Goal: Task Accomplishment & Management: Manage account settings

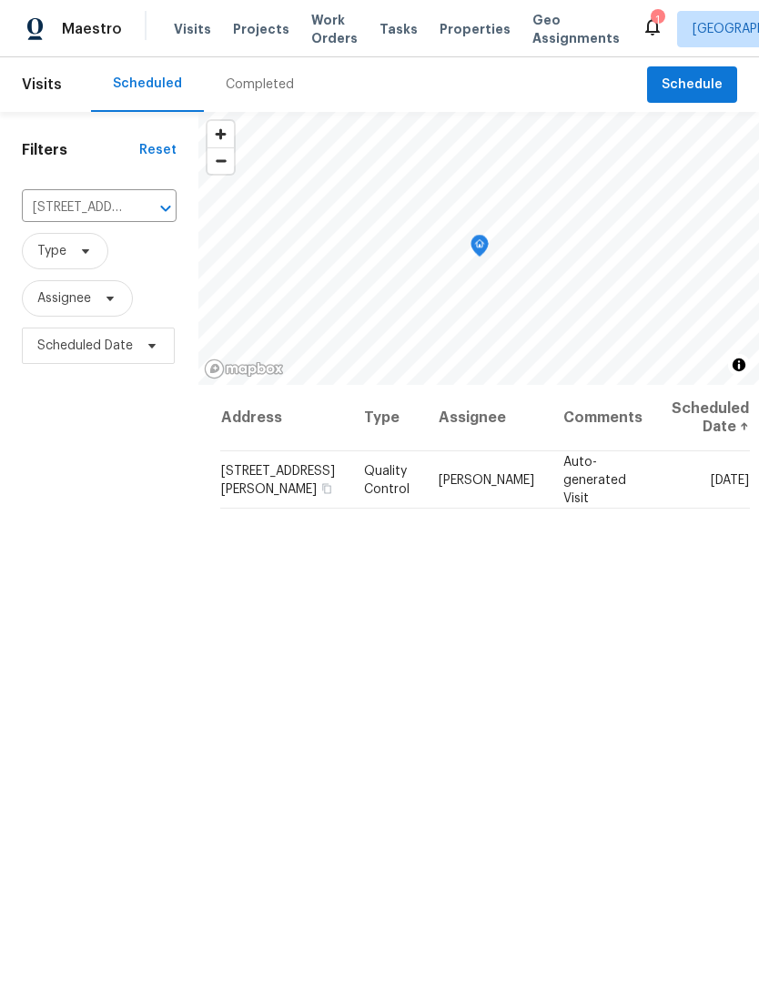
click at [145, 210] on icon "Clear" at bounding box center [142, 208] width 18 height 18
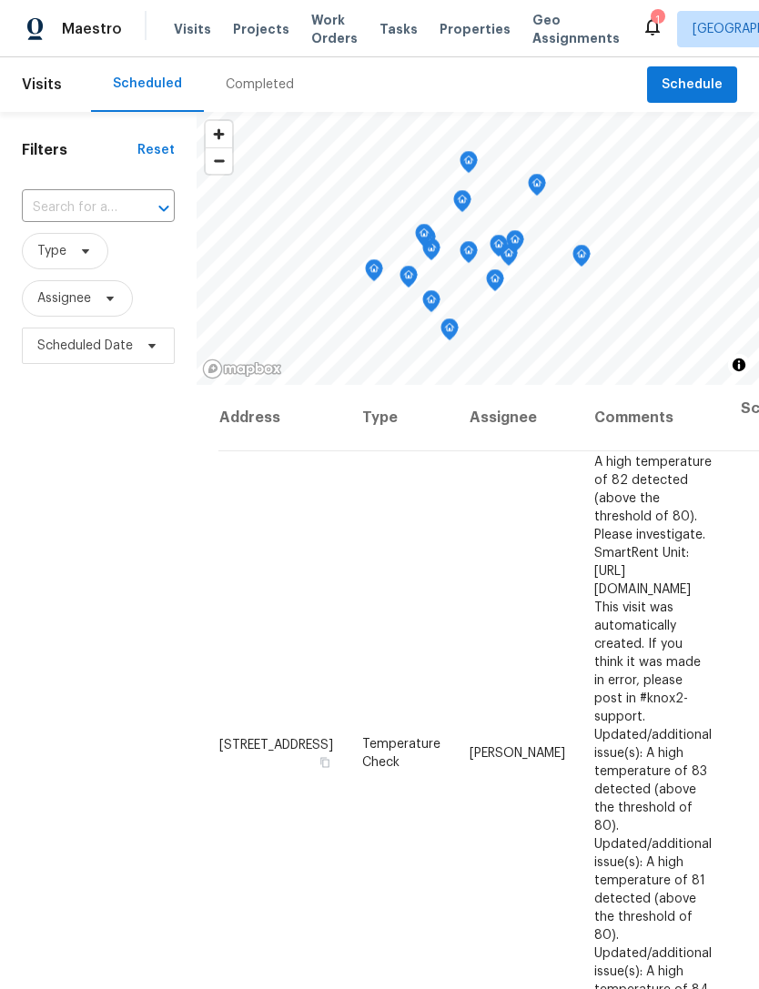
click at [59, 208] on input "text" at bounding box center [73, 208] width 102 height 28
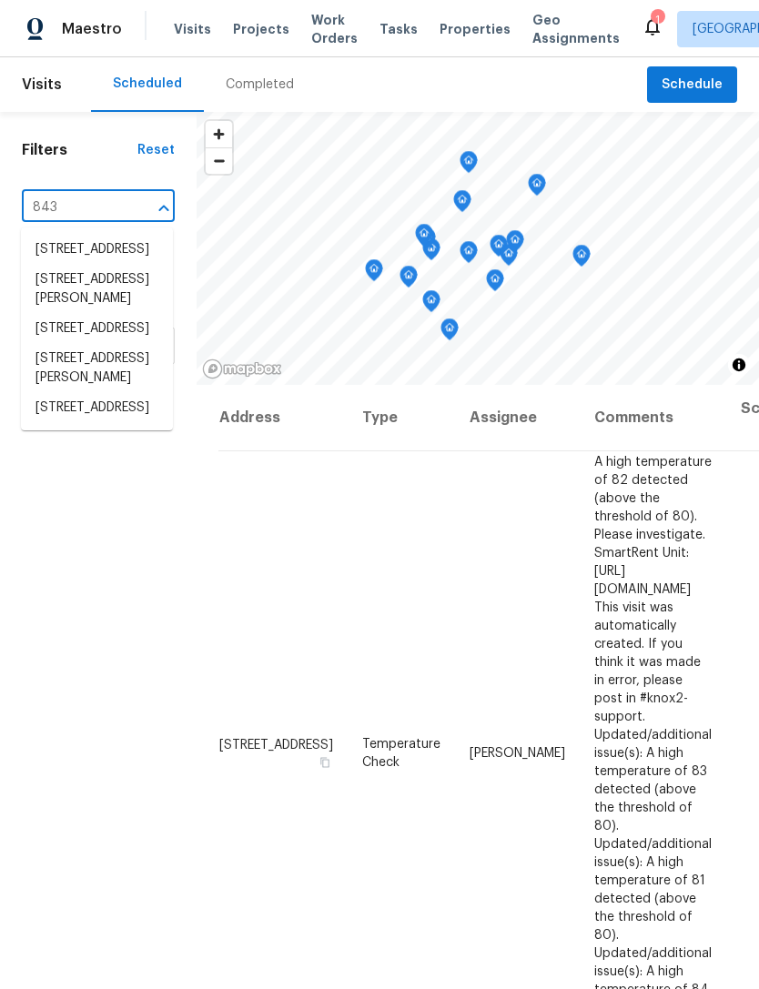
type input "8437"
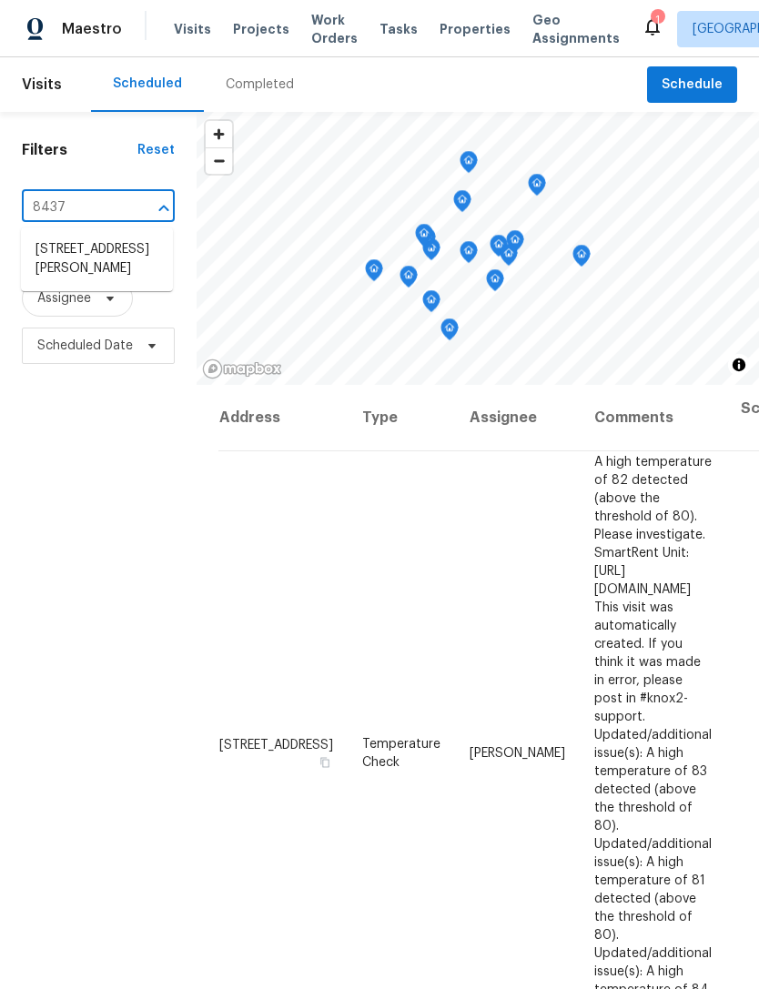
click at [66, 265] on li "[STREET_ADDRESS][PERSON_NAME]" at bounding box center [97, 259] width 152 height 49
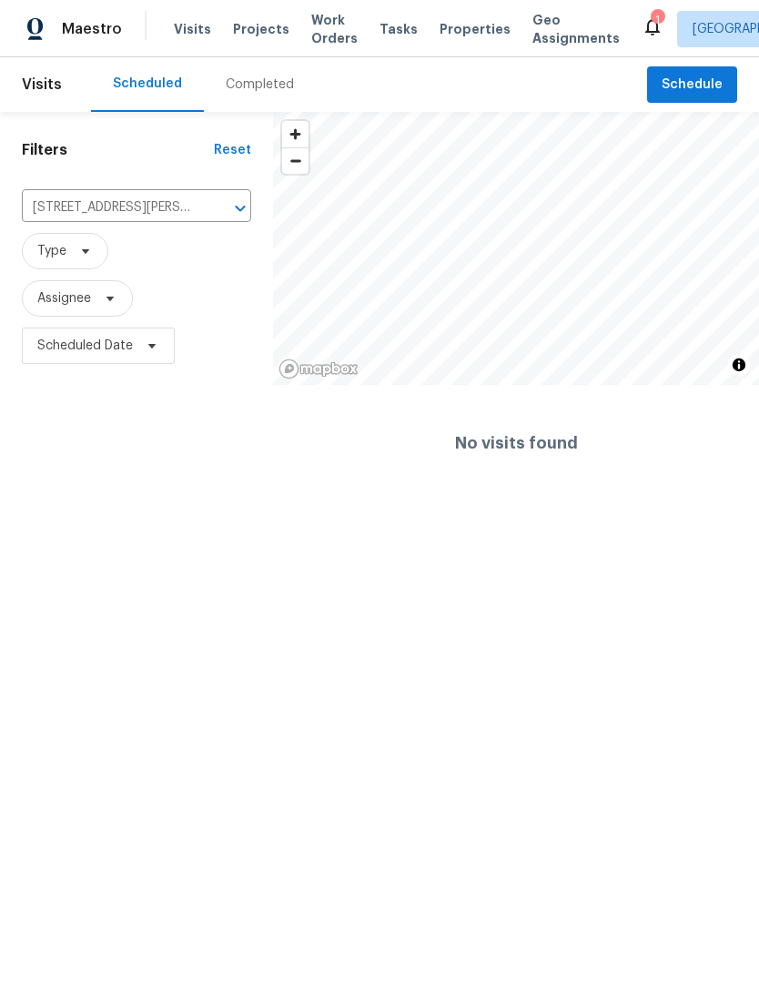
click at [445, 33] on span "Properties" at bounding box center [475, 29] width 71 height 18
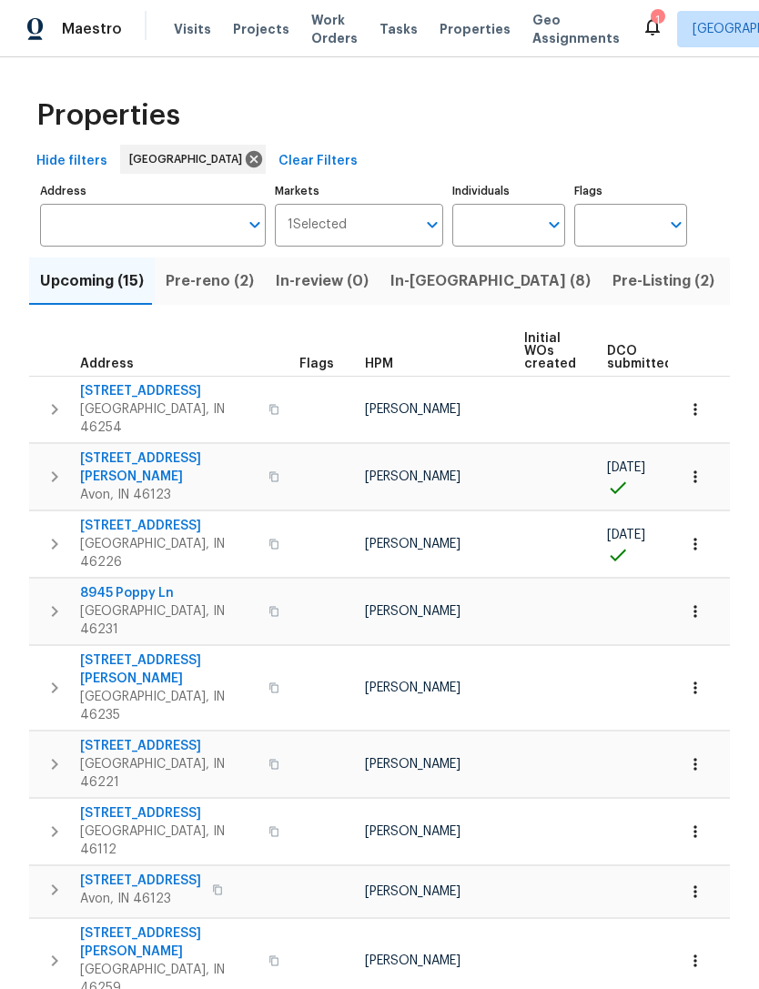
click at [86, 227] on input "Address" at bounding box center [139, 225] width 198 height 43
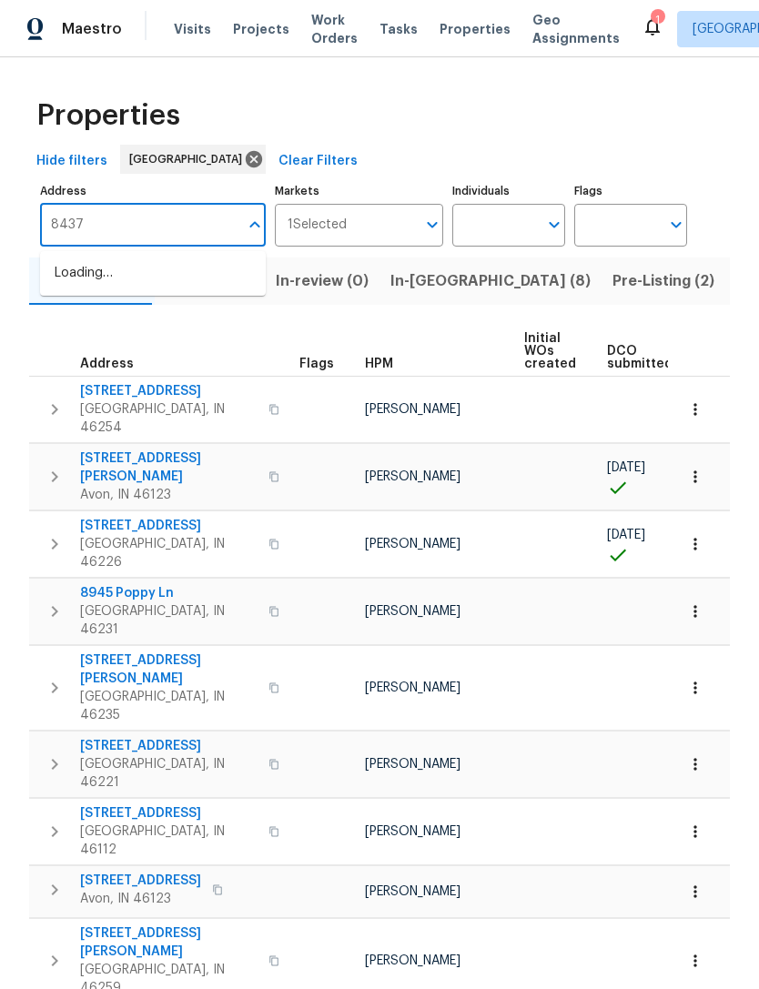
type input "8437"
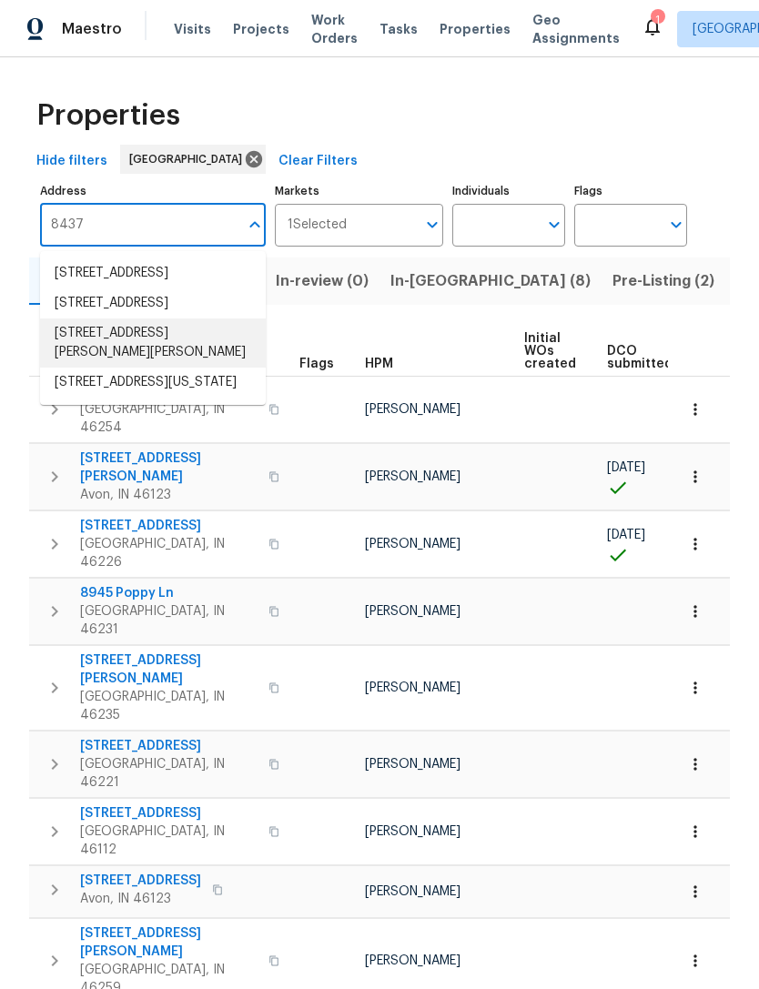
click at [78, 368] on li "8437 Crosser Dr Indianapolis IN 46237" at bounding box center [153, 343] width 226 height 49
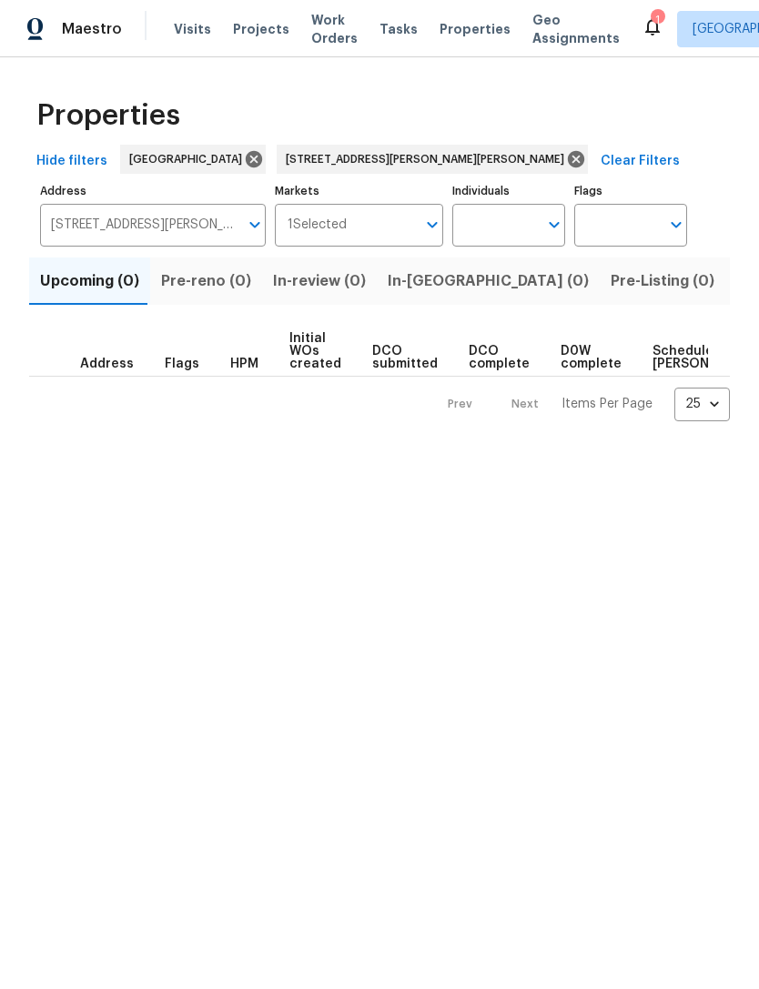
click at [736, 289] on span "Listed (1)" at bounding box center [769, 280] width 66 height 25
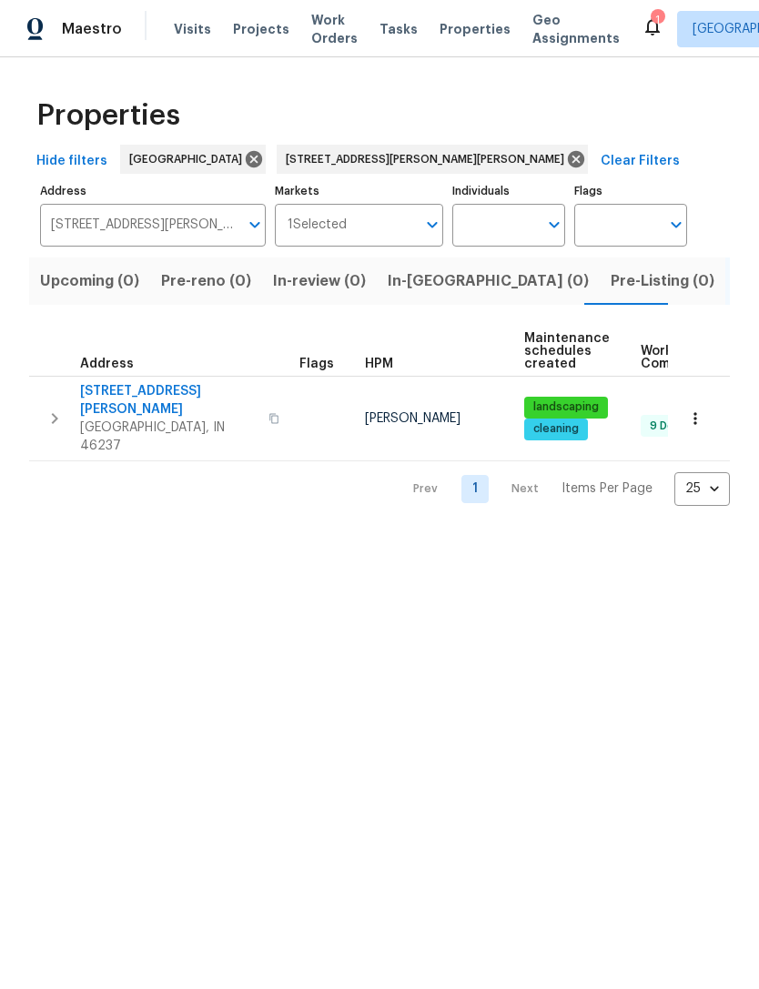
click at [129, 399] on span "8437 Crosser Dr" at bounding box center [168, 400] width 177 height 36
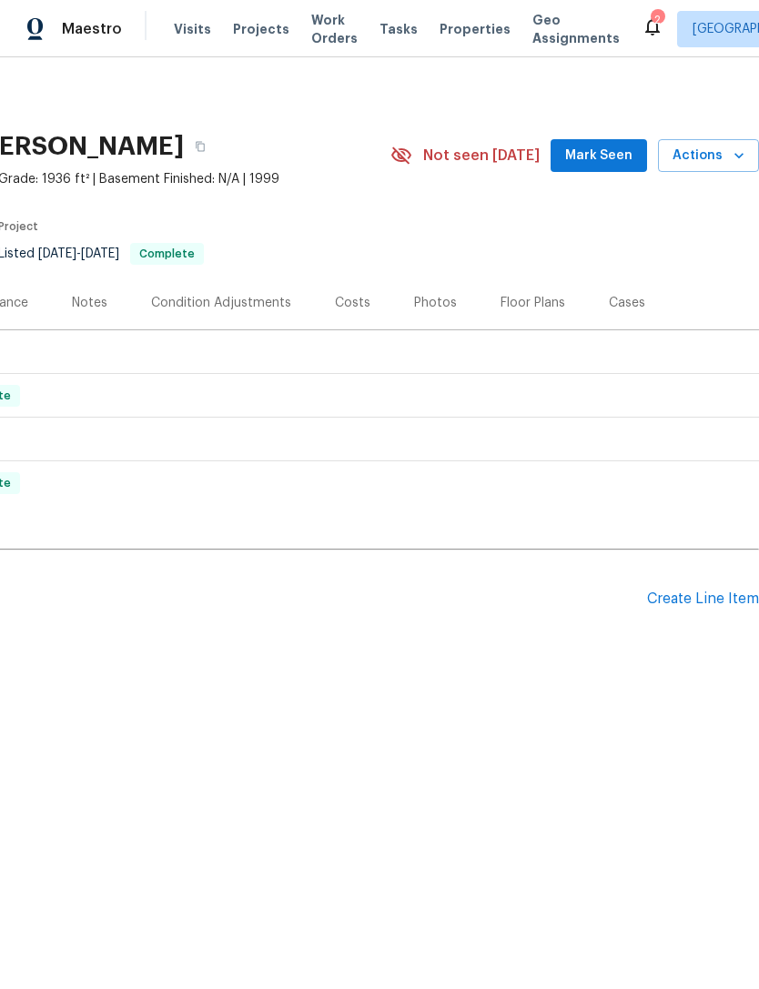
scroll to position [0, 269]
click at [661, 604] on div "Create Line Item" at bounding box center [703, 599] width 112 height 17
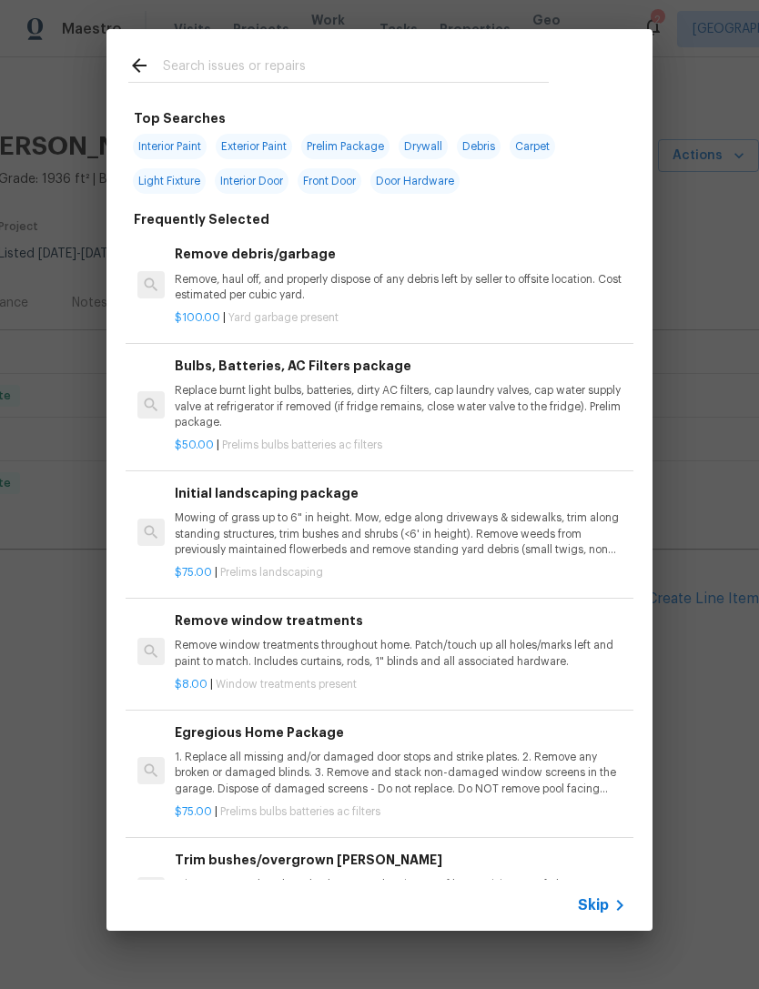
click at [603, 913] on span "Skip" at bounding box center [593, 906] width 31 height 18
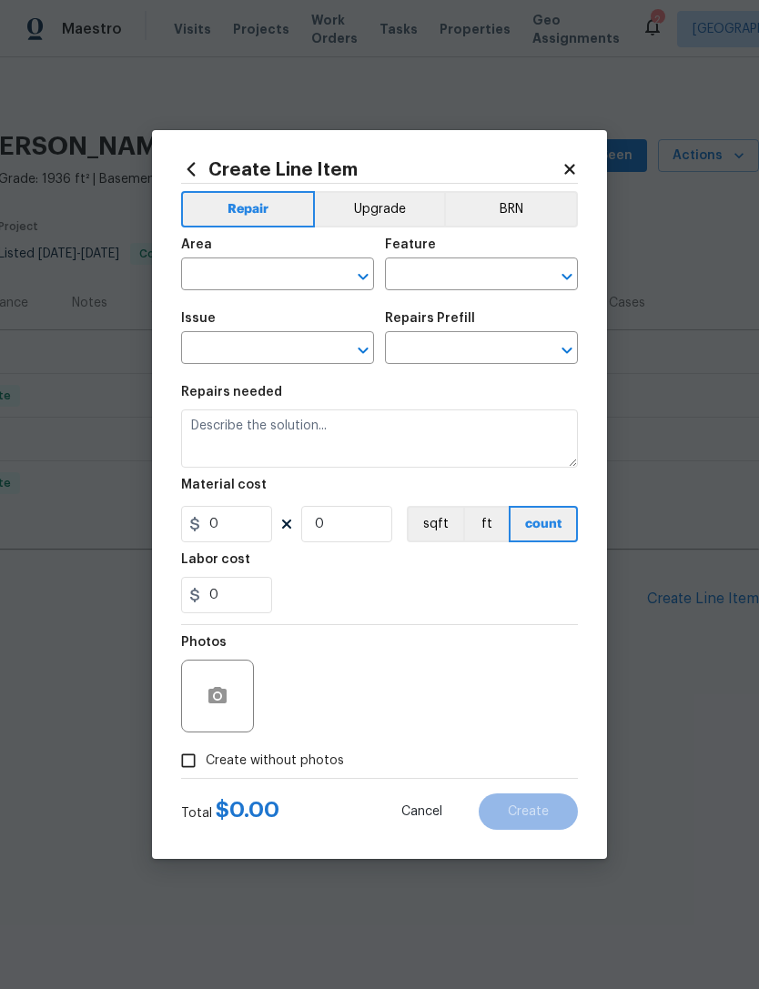
click at [223, 279] on input "text" at bounding box center [252, 276] width 142 height 28
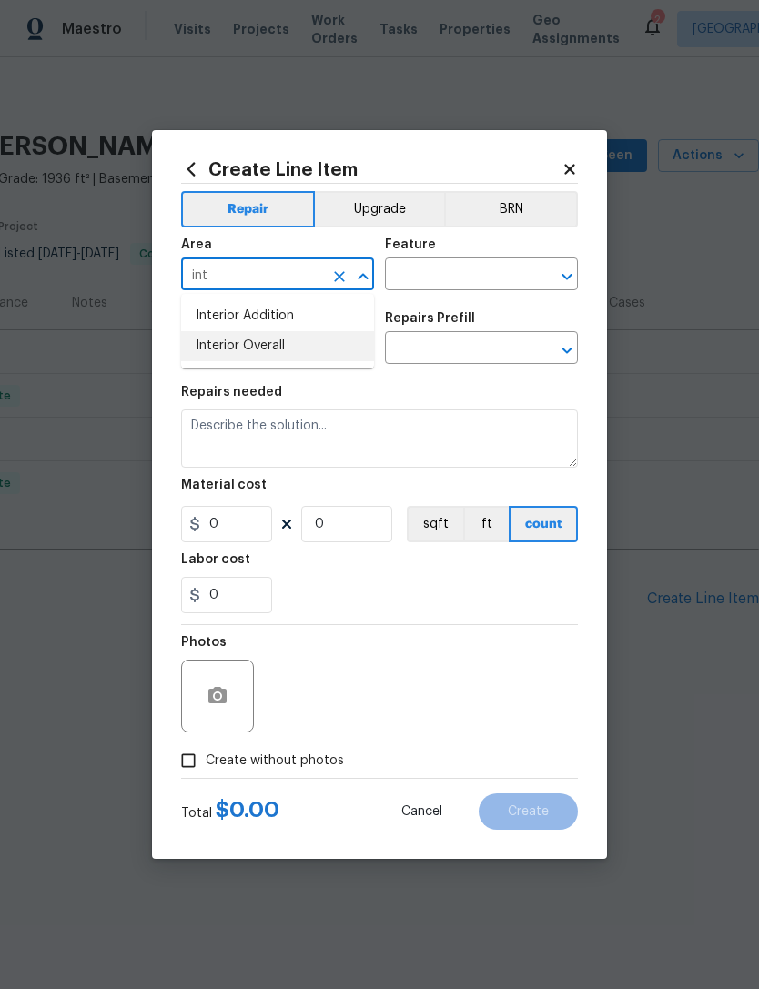
click at [222, 348] on li "Interior Overall" at bounding box center [277, 346] width 193 height 30
type input "Interior Overall"
click at [410, 280] on input "text" at bounding box center [456, 276] width 142 height 28
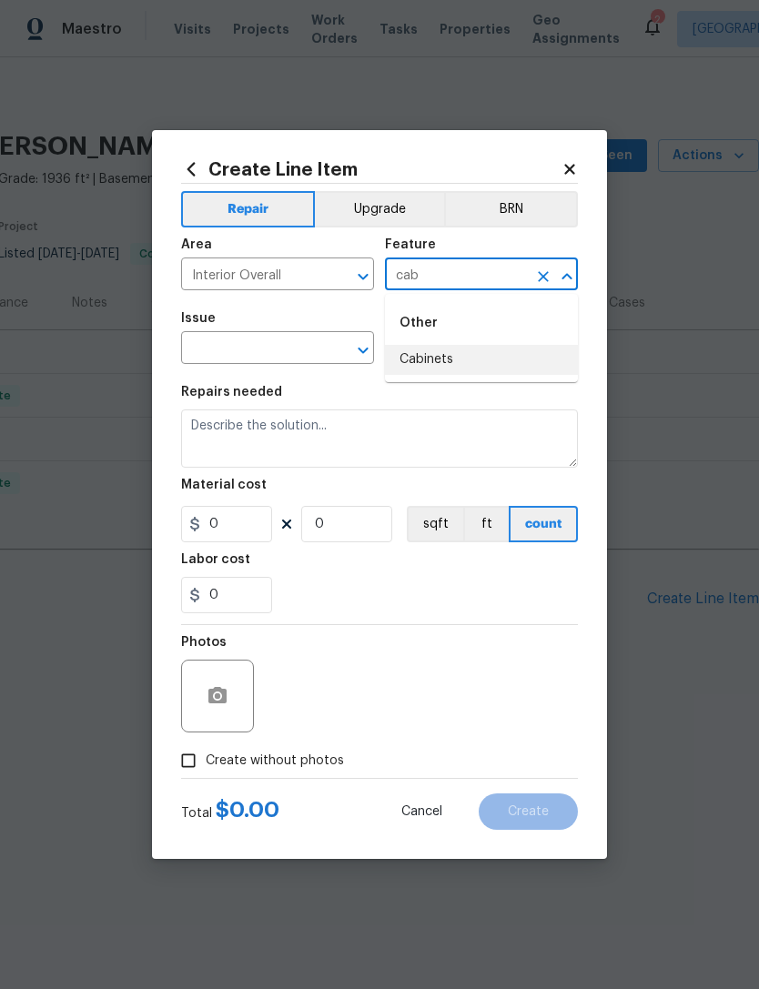
click at [432, 362] on li "Cabinets" at bounding box center [481, 360] width 193 height 30
type input "Cabinets"
click at [218, 355] on input "text" at bounding box center [252, 350] width 142 height 28
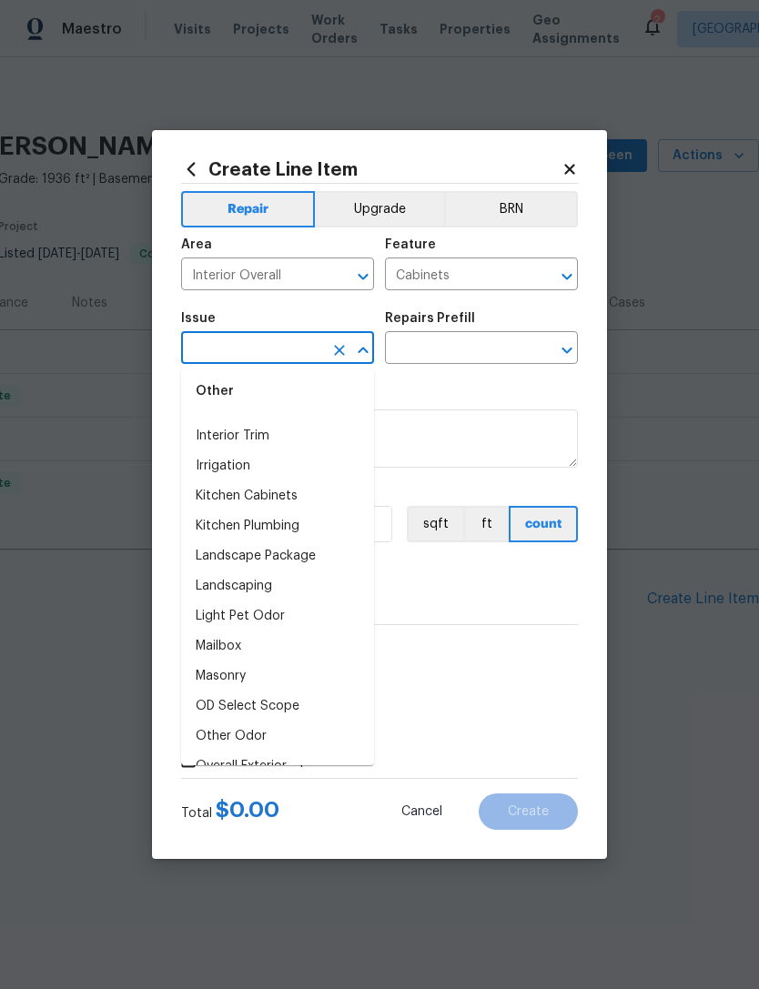
scroll to position [2706, 0]
click at [570, 172] on icon at bounding box center [570, 169] width 16 height 16
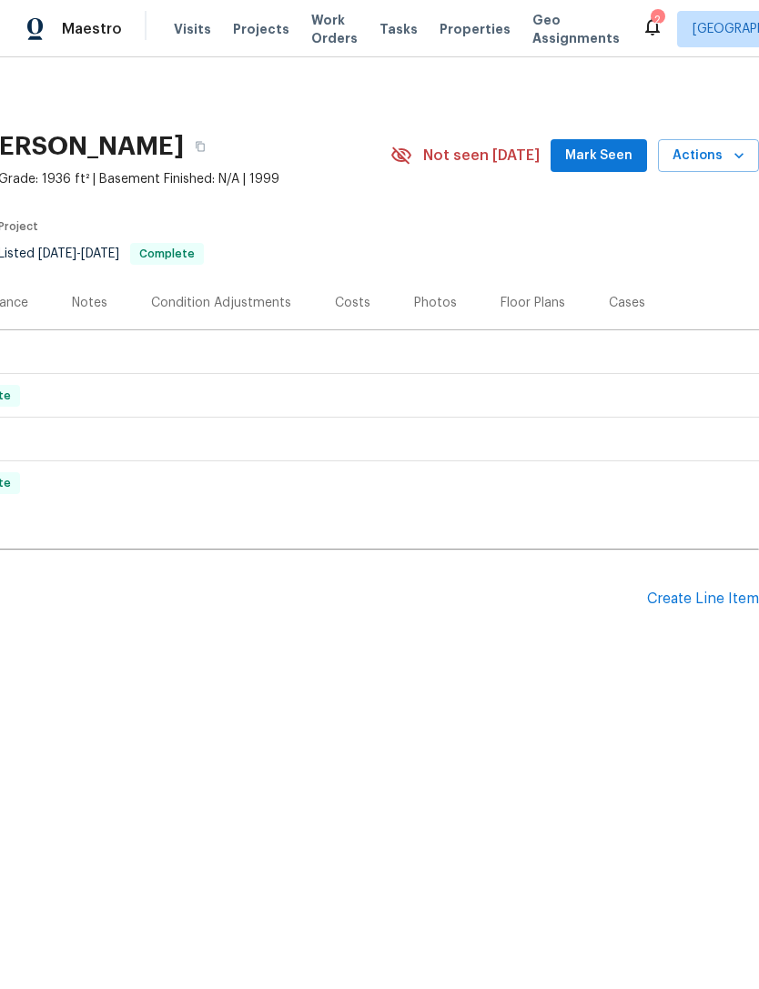
scroll to position [0, 269]
click at [663, 600] on div "Create Line Item" at bounding box center [703, 599] width 112 height 17
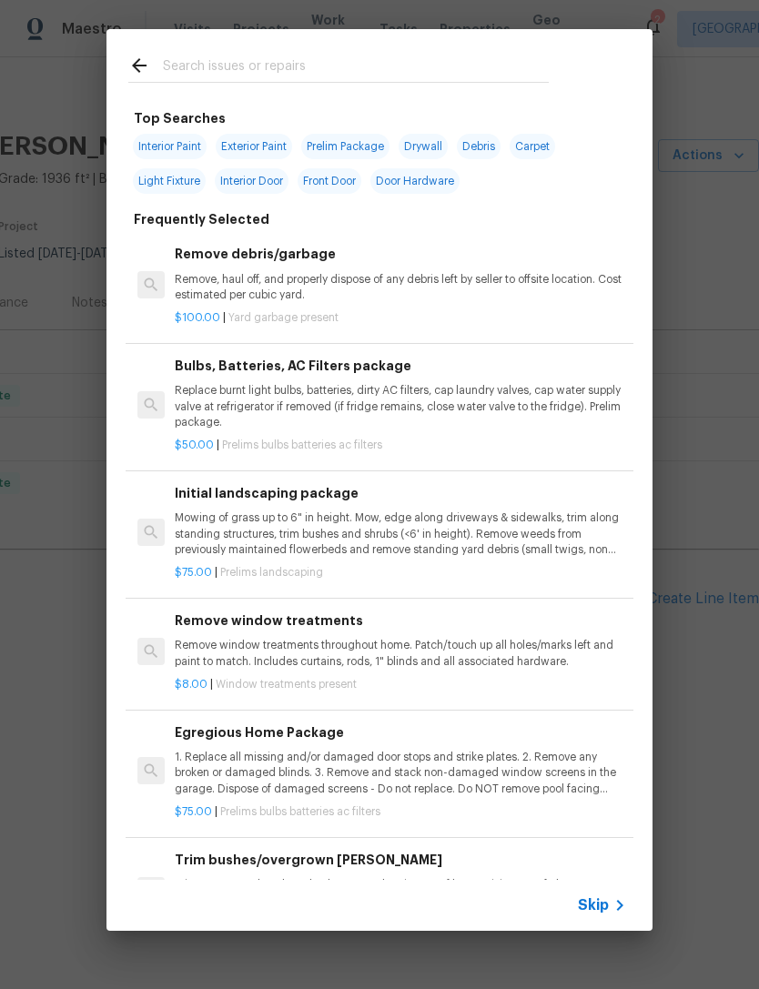
click at [608, 905] on span "Skip" at bounding box center [593, 906] width 31 height 18
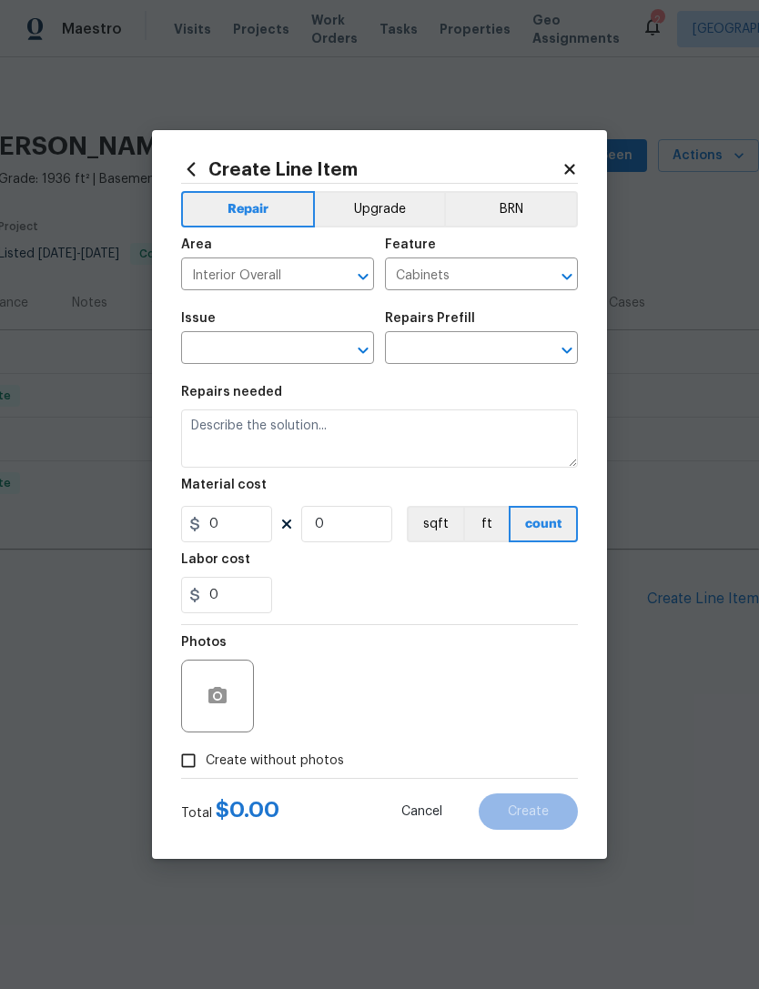
click at [216, 348] on input "text" at bounding box center [252, 350] width 142 height 28
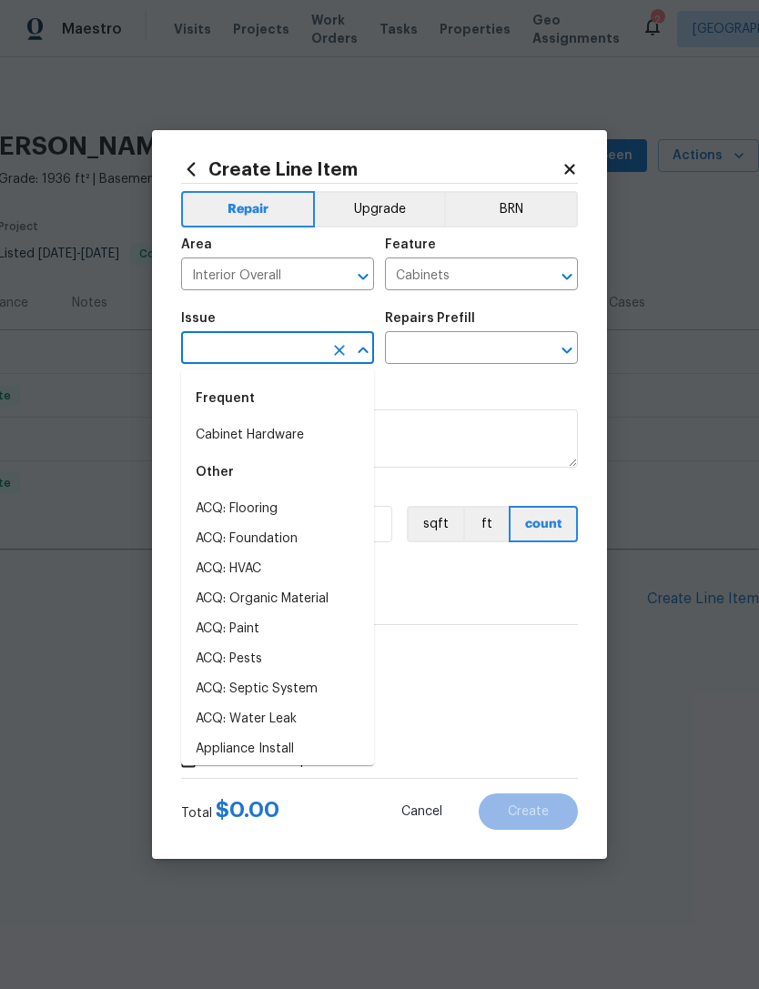
click at [218, 441] on li "Cabinet Hardware" at bounding box center [277, 435] width 193 height 30
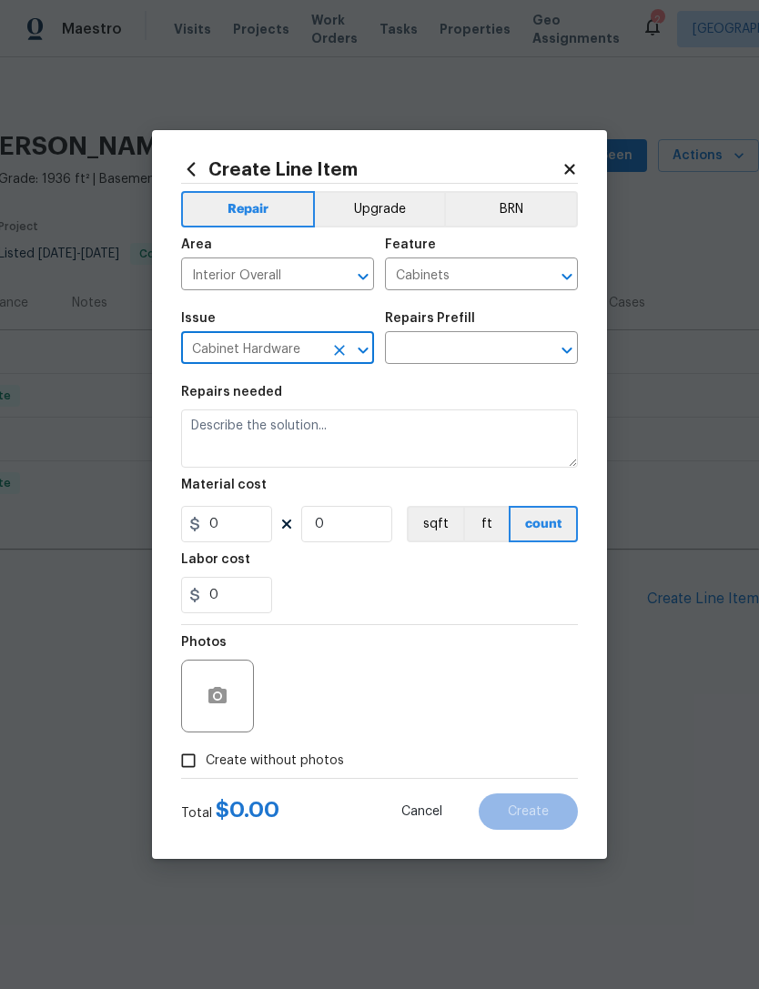
type input "Cabinet Hardware"
click at [419, 353] on input "text" at bounding box center [456, 350] width 142 height 28
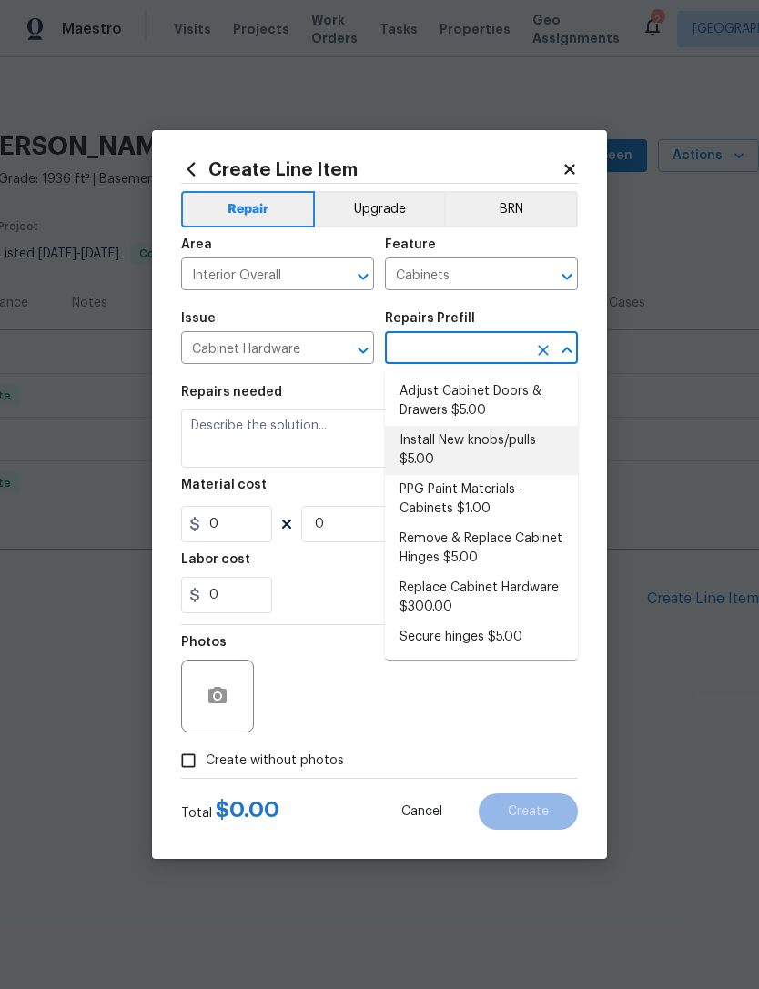
click at [424, 453] on li "Install New knobs/pulls $5.00" at bounding box center [481, 450] width 193 height 49
type input "Install New knobs/pulls $5.00"
type textarea "Remove the existing cabinet pulls/handles if present; prep and drill for new ca…"
type input "1"
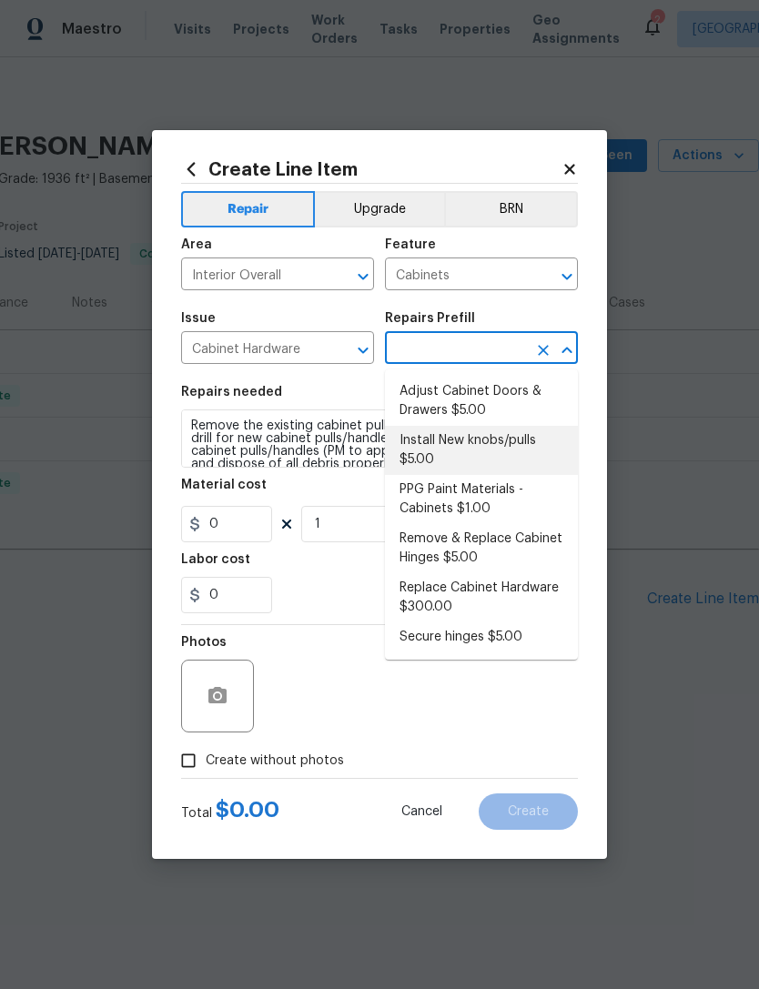
type input "Install New knobs/pulls $5.00"
type input "5"
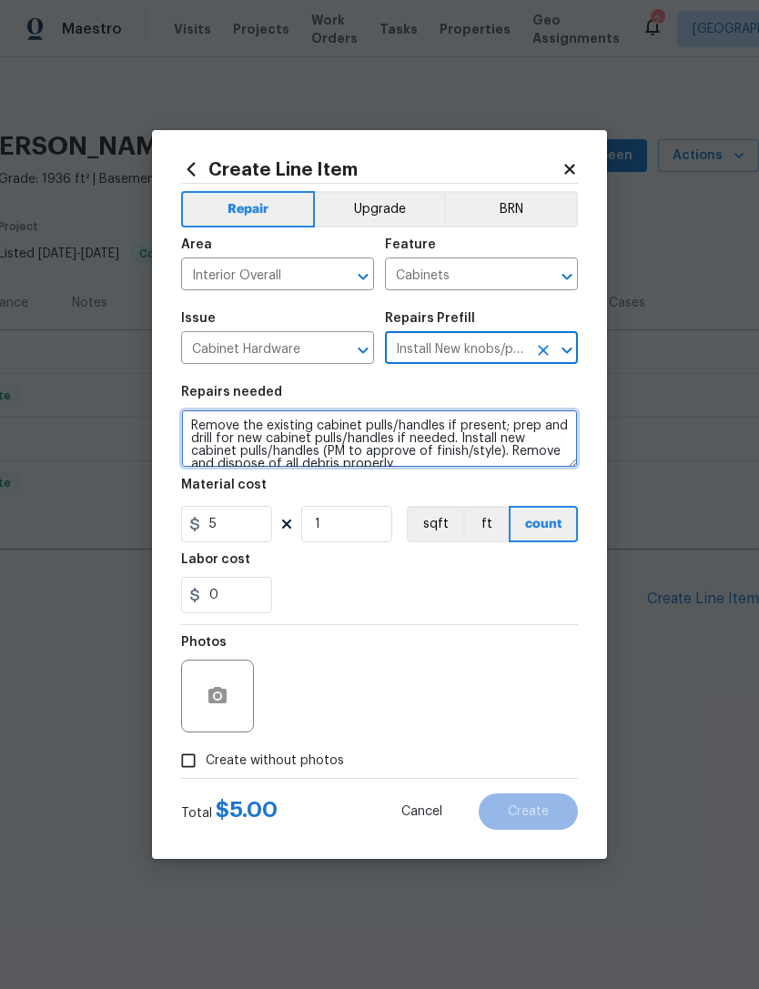
click at [197, 431] on textarea "Remove the existing cabinet pulls/handles if present; prep and drill for new ca…" at bounding box center [379, 439] width 397 height 58
click at [199, 428] on textarea "Remove the existing cabinet pulls/handles if present; prep and drill for new ca…" at bounding box center [379, 439] width 397 height 58
click at [198, 427] on textarea "Remove the existing cabinet pulls/handles if present; prep and drill for new ca…" at bounding box center [379, 439] width 397 height 58
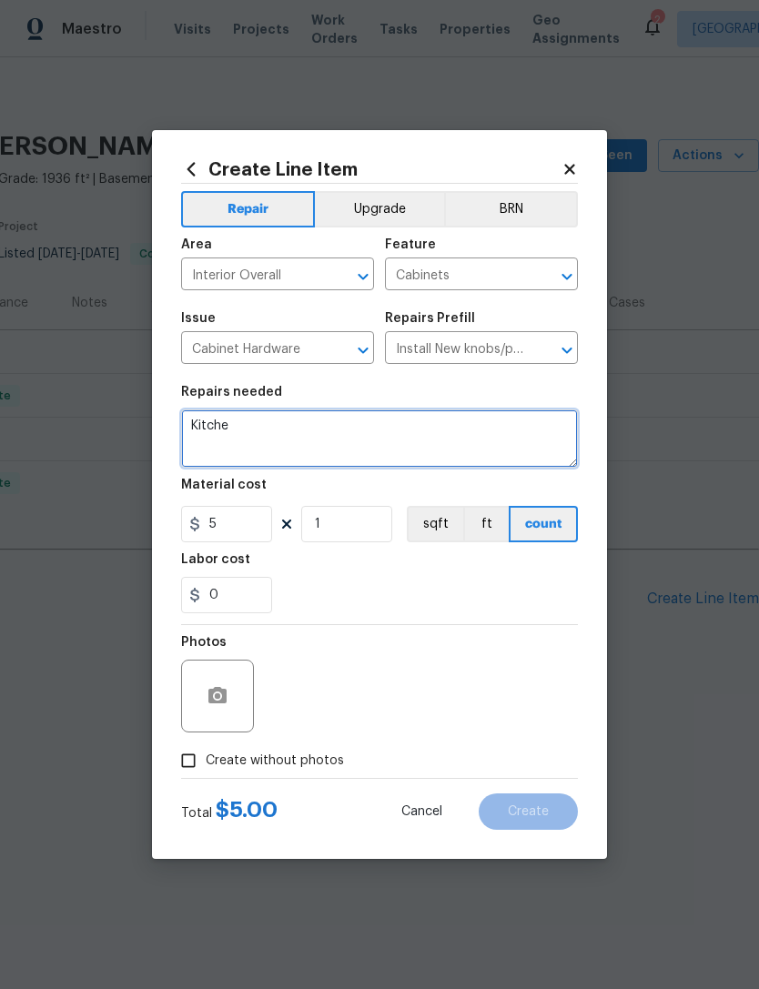
scroll to position [0, 0]
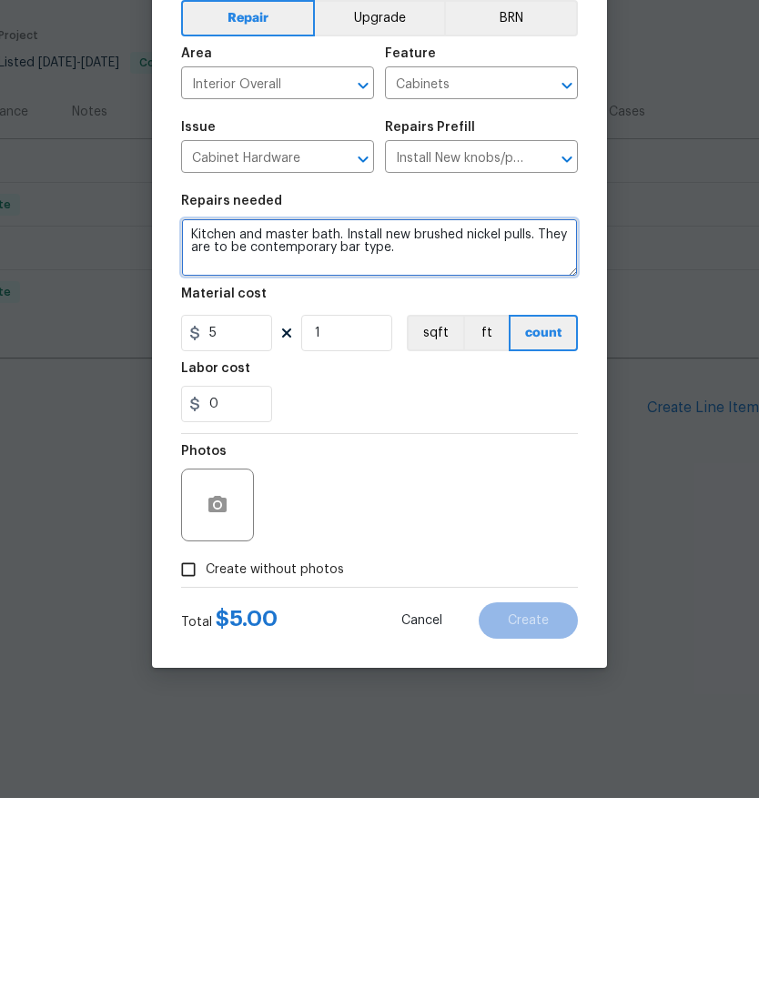
type textarea "Kitchen and master bath. Install new brushed nickel pulls. They are to be conte…"
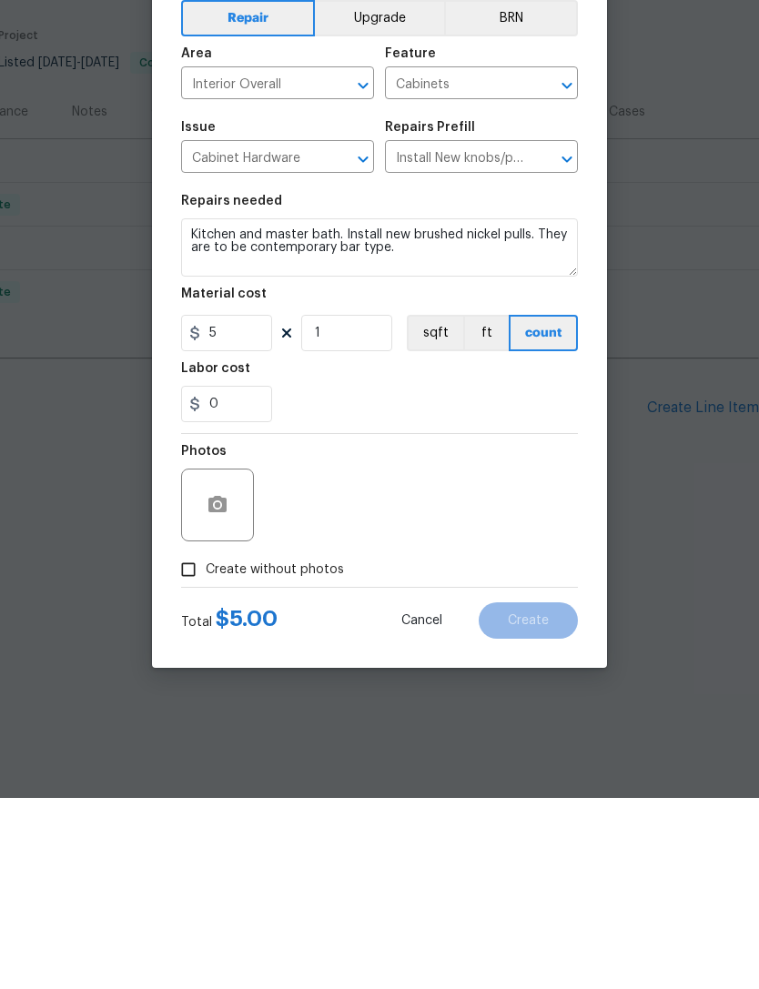
click at [183, 744] on input "Create without photos" at bounding box center [188, 761] width 35 height 35
checkbox input "true"
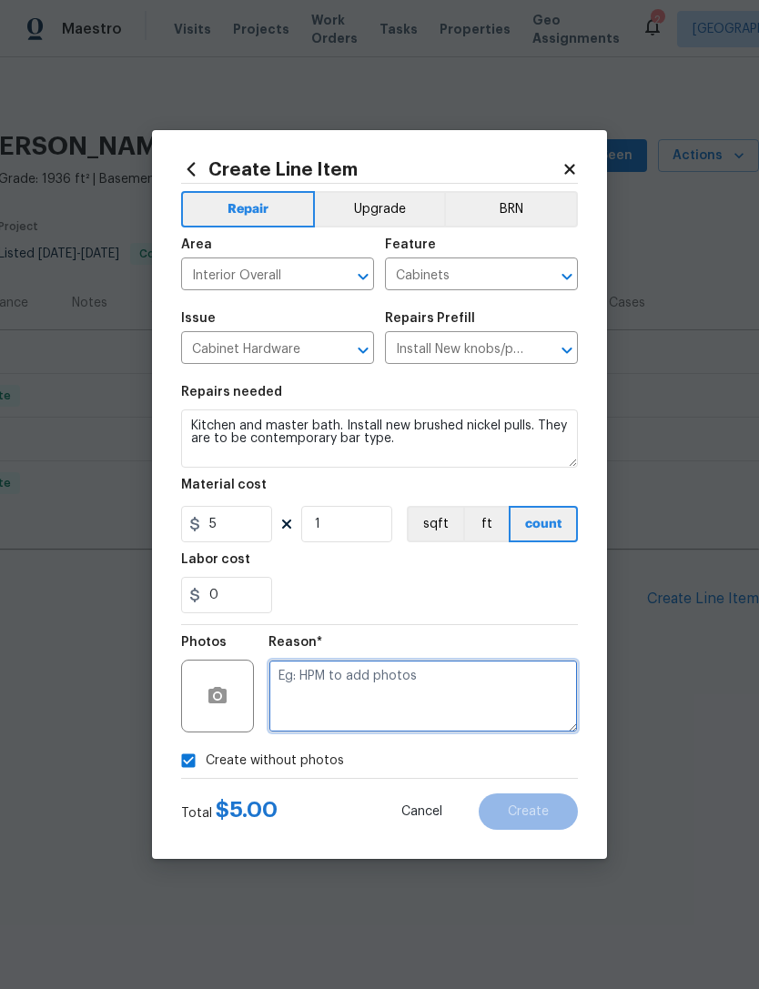
click at [301, 670] on textarea at bounding box center [422, 696] width 309 height 73
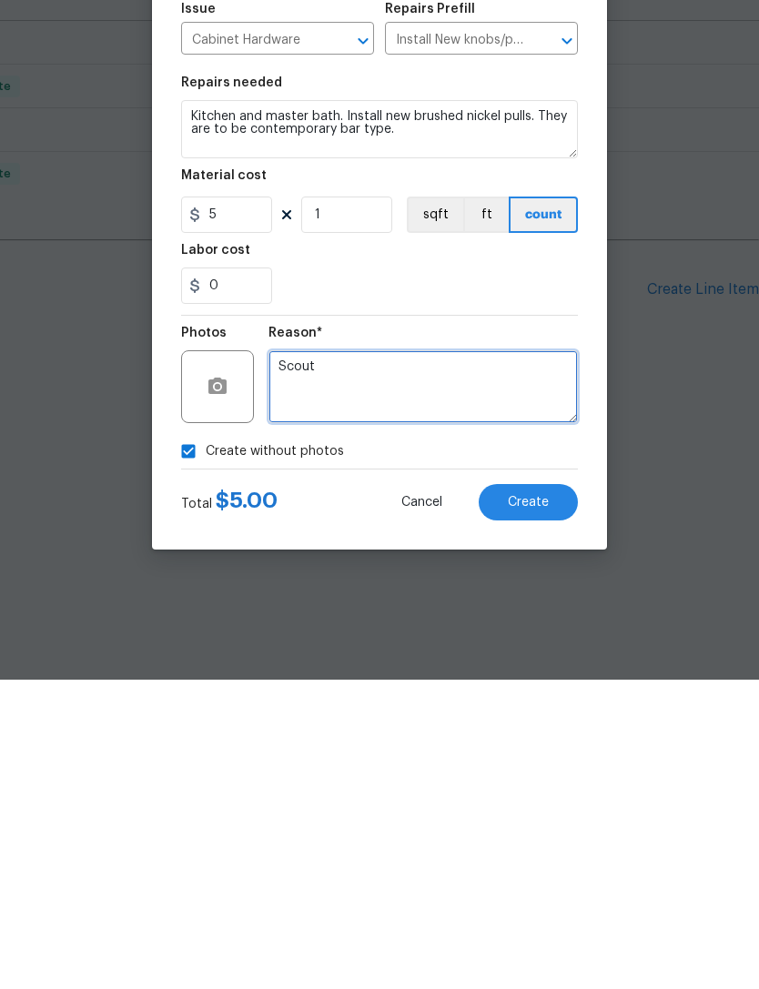
type textarea "Scout"
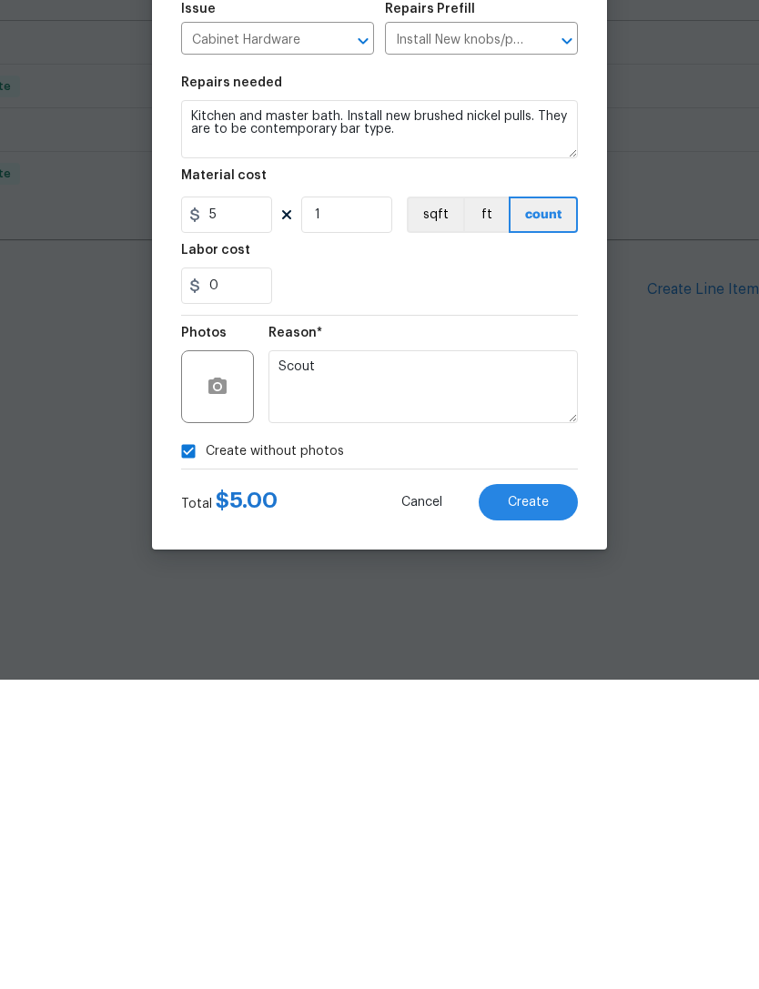
click at [532, 577] on div "0" at bounding box center [379, 595] width 397 height 36
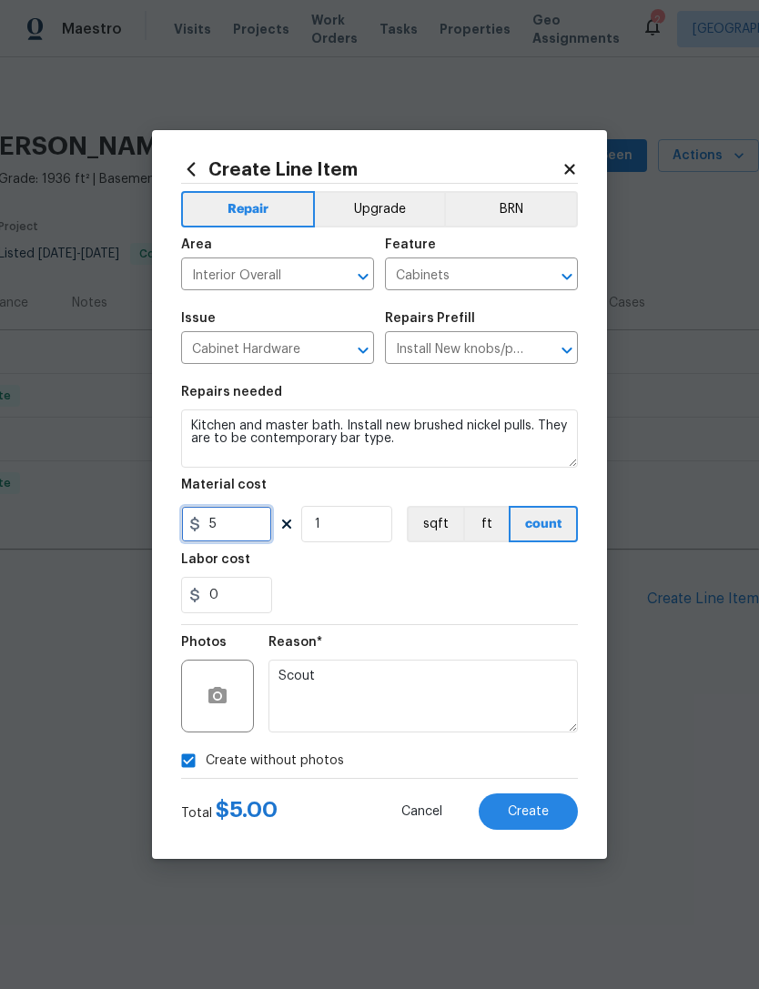
click at [237, 523] on input "5" at bounding box center [226, 524] width 91 height 36
type input "55"
click at [535, 592] on div "0" at bounding box center [379, 595] width 397 height 36
click at [563, 811] on button "Create" at bounding box center [528, 812] width 99 height 36
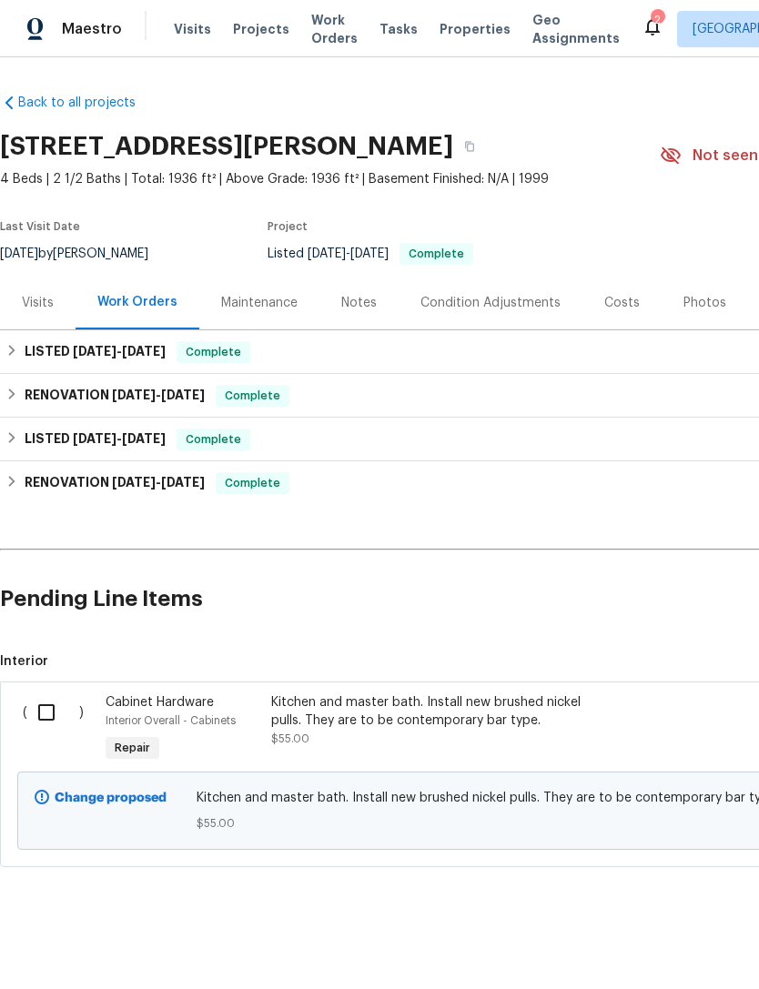
click at [49, 722] on input "checkbox" at bounding box center [53, 713] width 52 height 38
checkbox input "true"
click at [679, 937] on span "Create Work Order" at bounding box center [654, 944] width 121 height 23
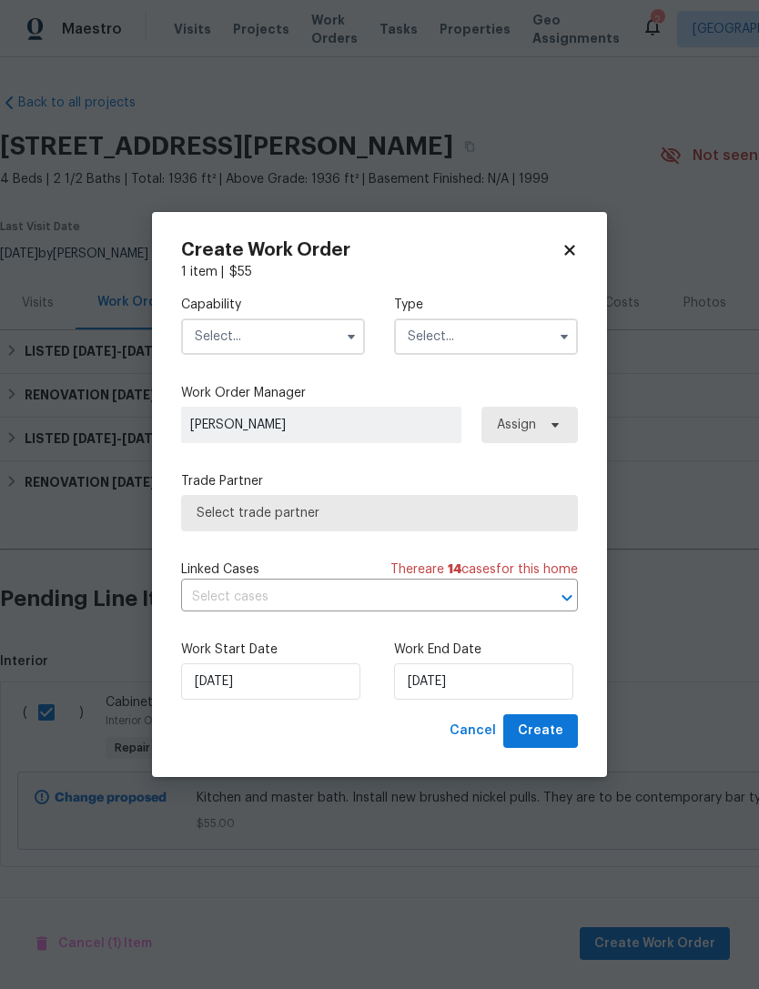
click at [204, 346] on input "text" at bounding box center [273, 337] width 184 height 36
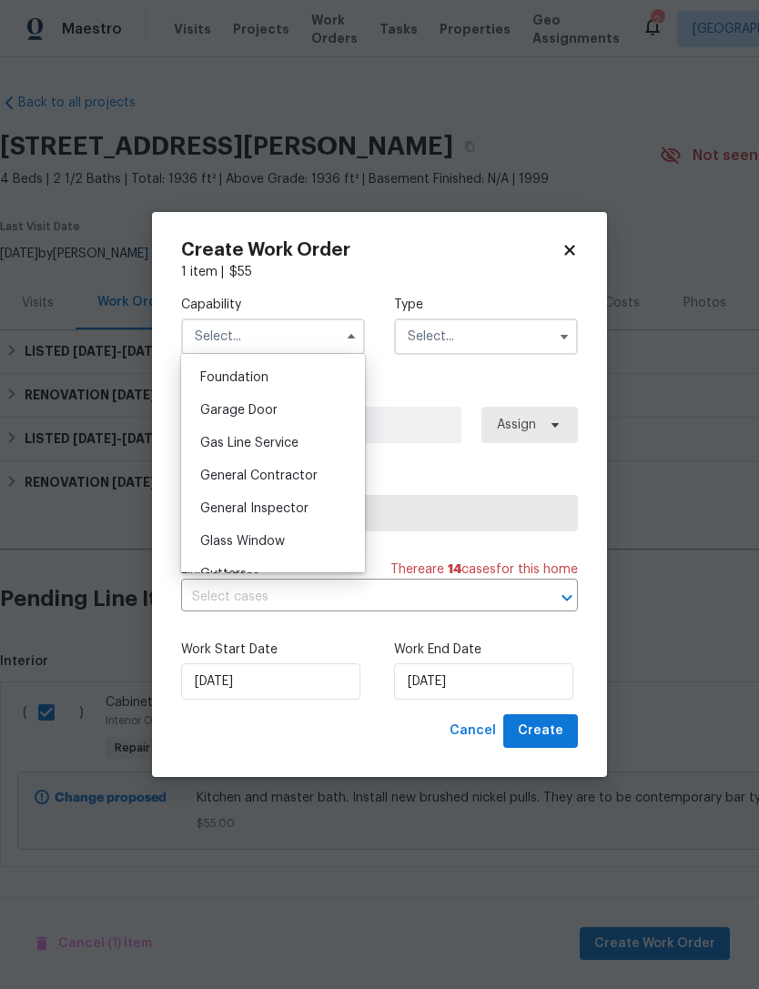
scroll to position [798, 0]
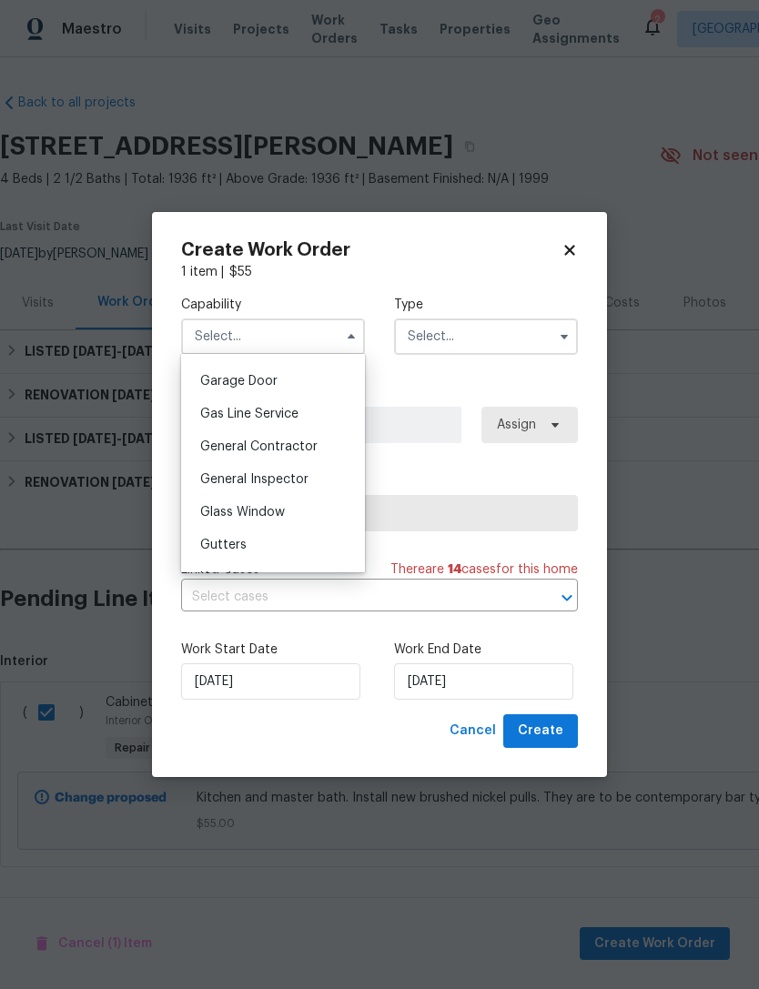
click at [214, 448] on span "General Contractor" at bounding box center [258, 447] width 117 height 13
type input "General Contractor"
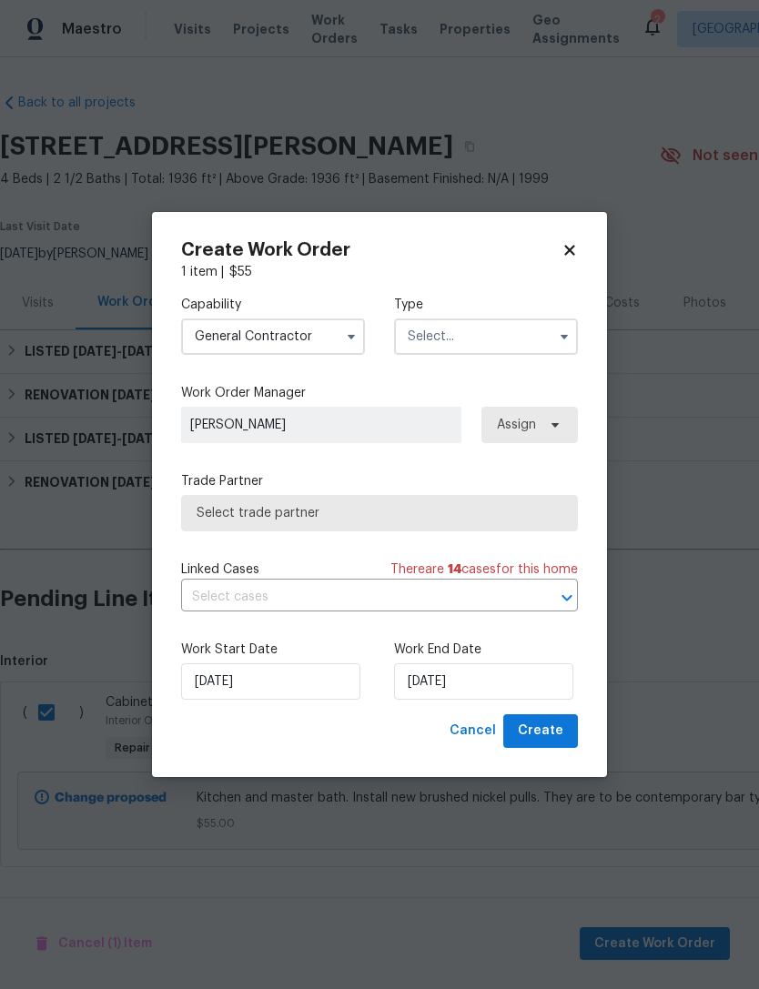
click at [418, 336] on input "text" at bounding box center [486, 337] width 184 height 36
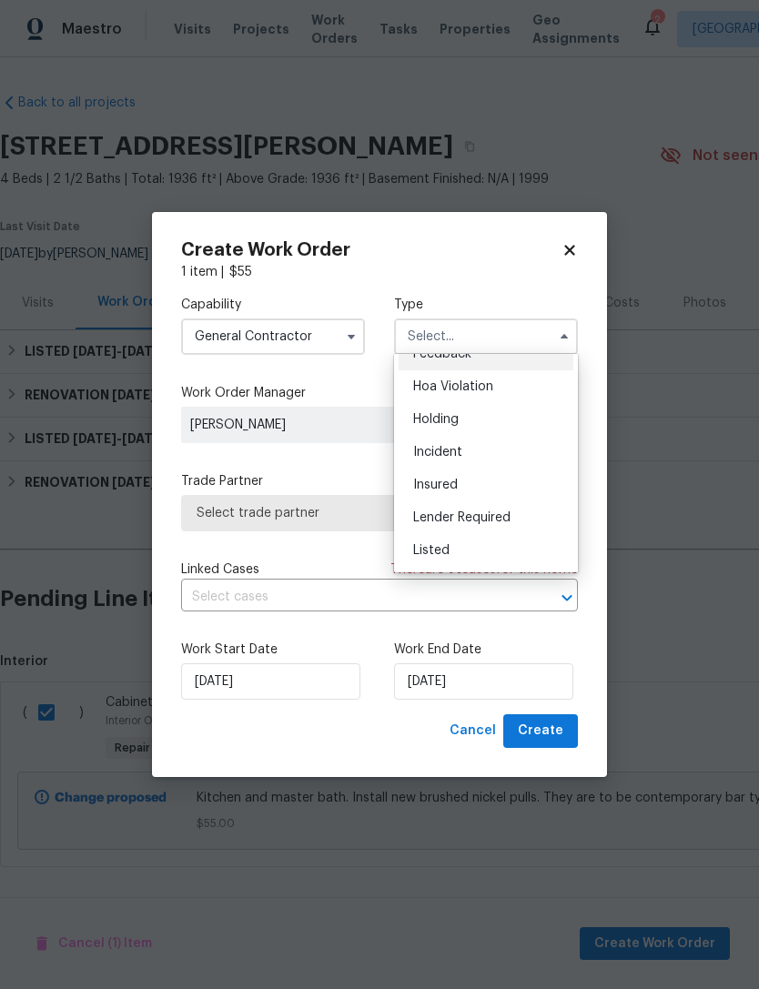
scroll to position [33, 0]
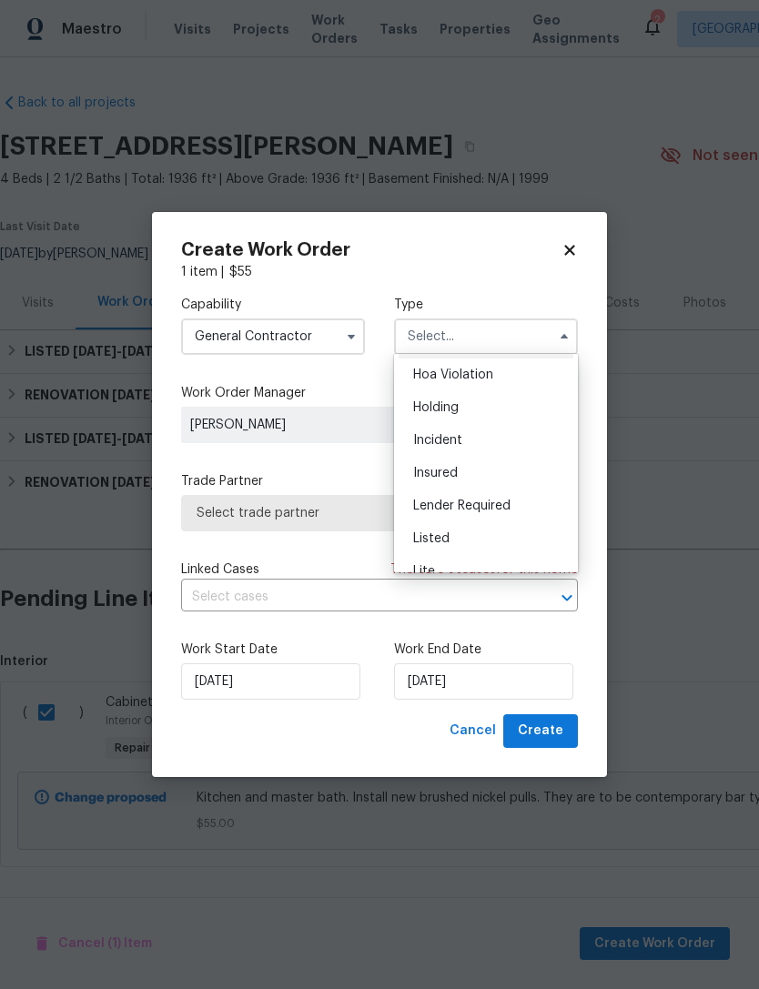
click at [420, 540] on span "Listed" at bounding box center [431, 538] width 36 height 13
type input "Listed"
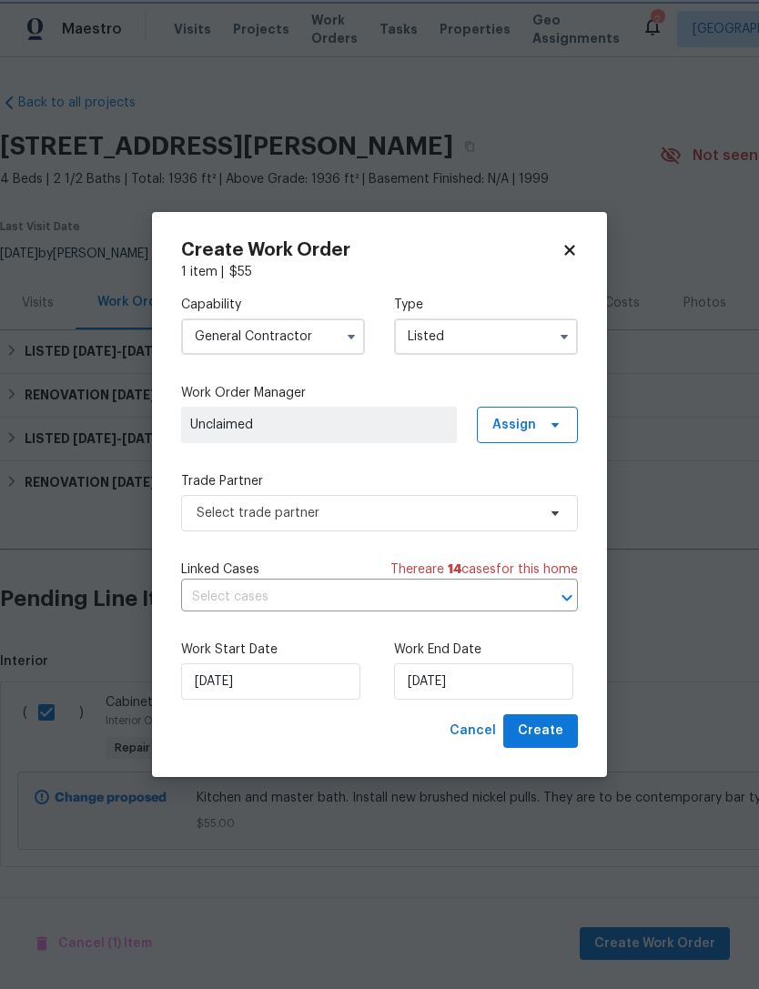
scroll to position [0, 0]
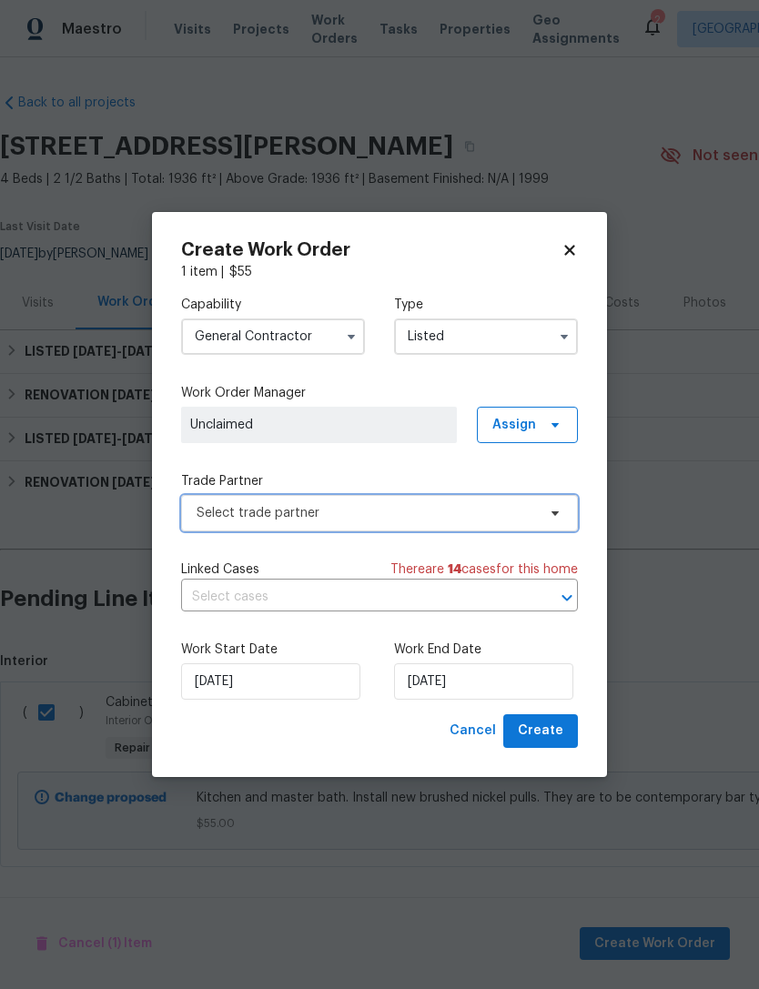
click at [203, 516] on span "Select trade partner" at bounding box center [366, 513] width 339 height 18
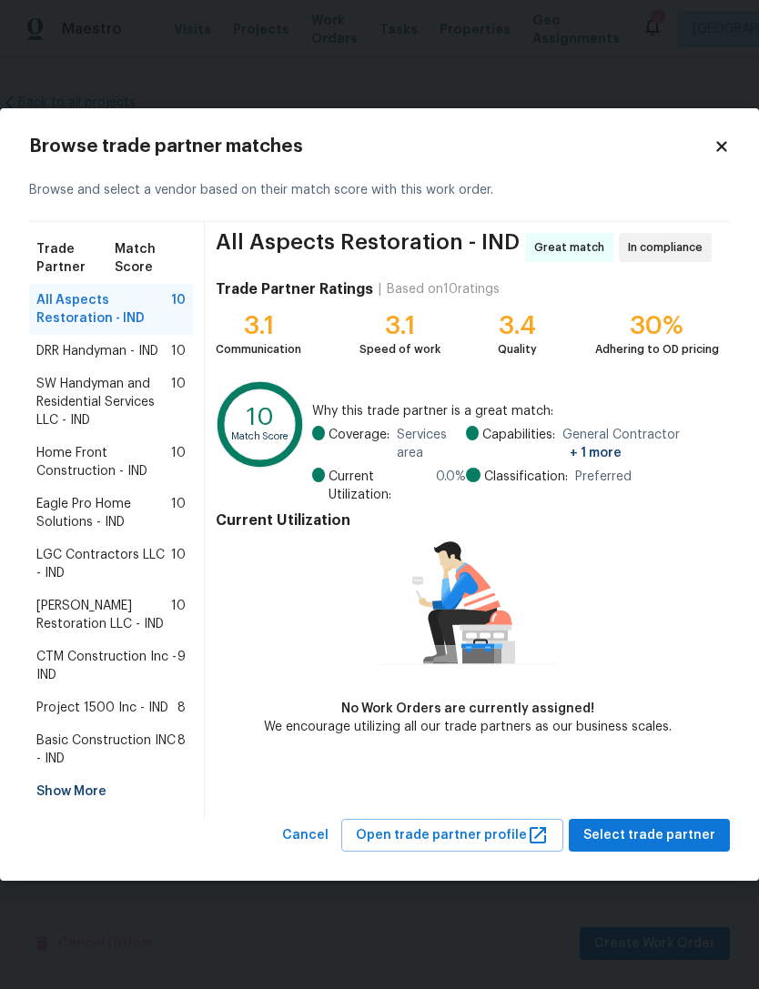
click at [63, 358] on span "DRR Handyman - IND" at bounding box center [97, 351] width 122 height 18
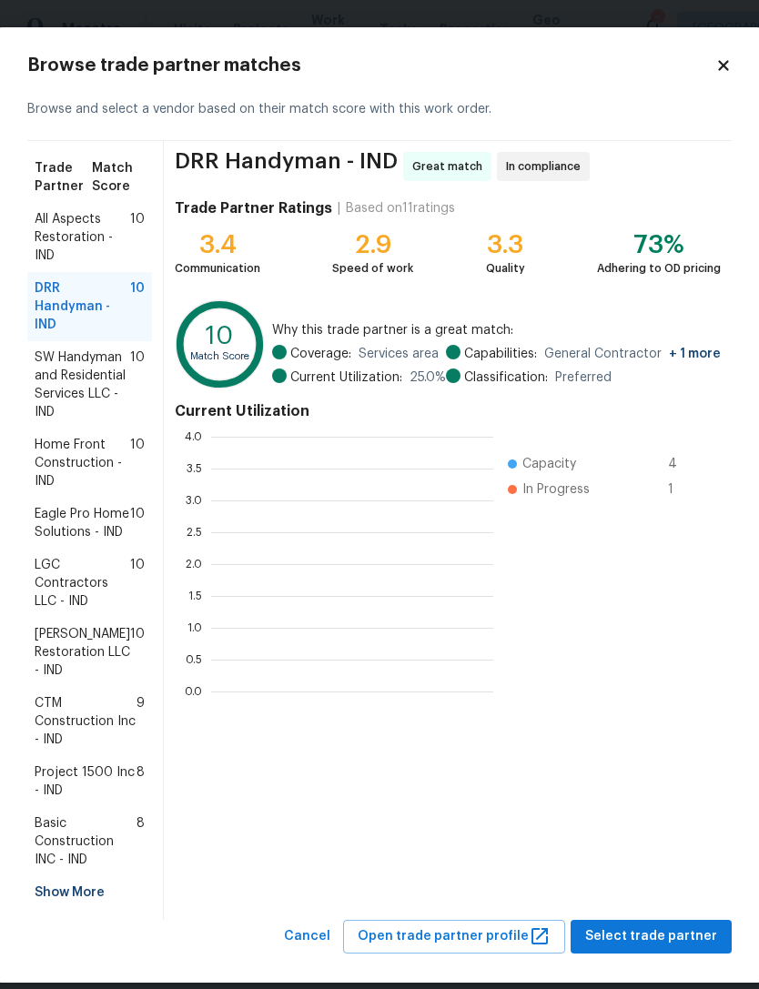
scroll to position [255, 282]
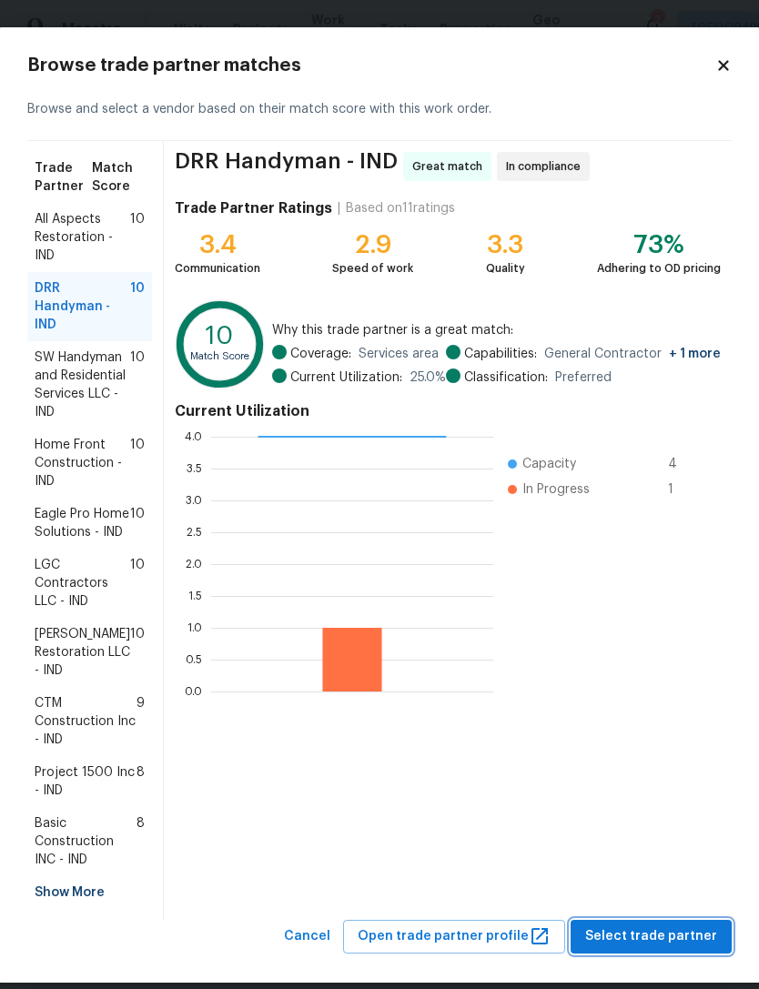
click at [681, 947] on span "Select trade partner" at bounding box center [651, 937] width 132 height 23
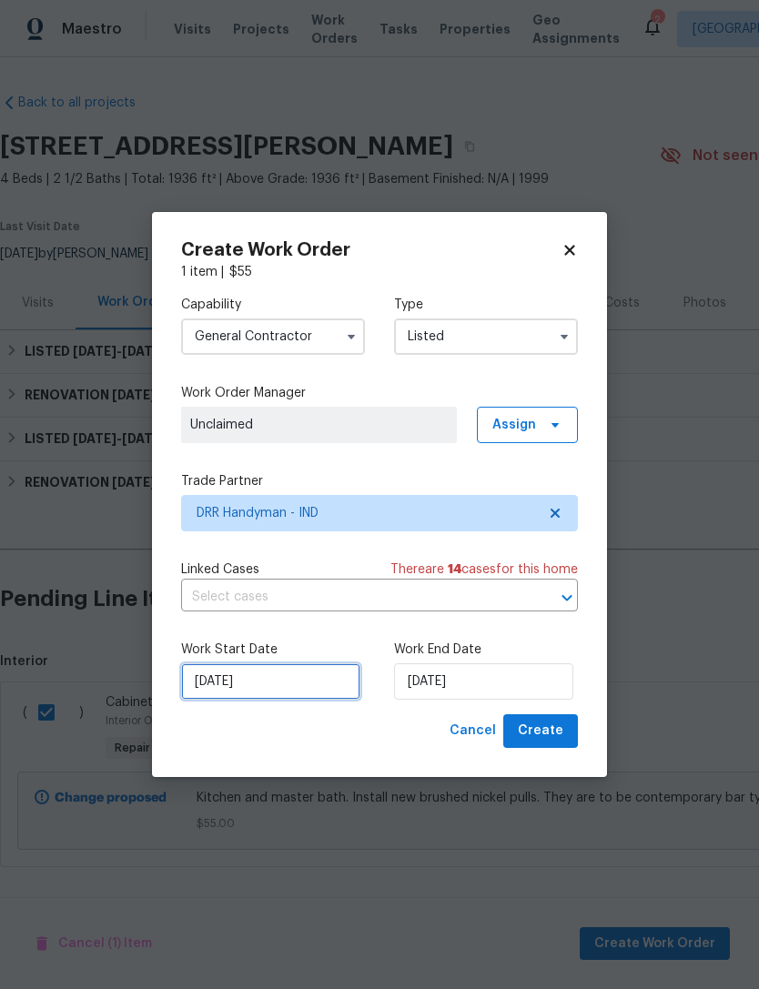
click at [281, 688] on input "[DATE]" at bounding box center [270, 682] width 179 height 36
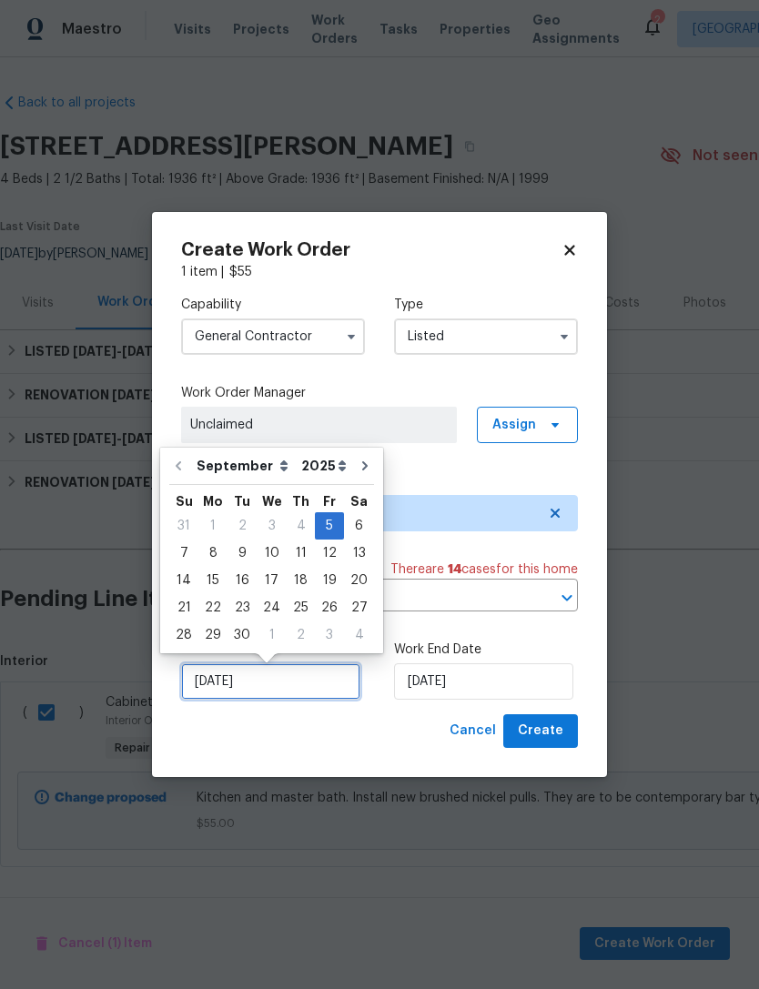
scroll to position [2, 0]
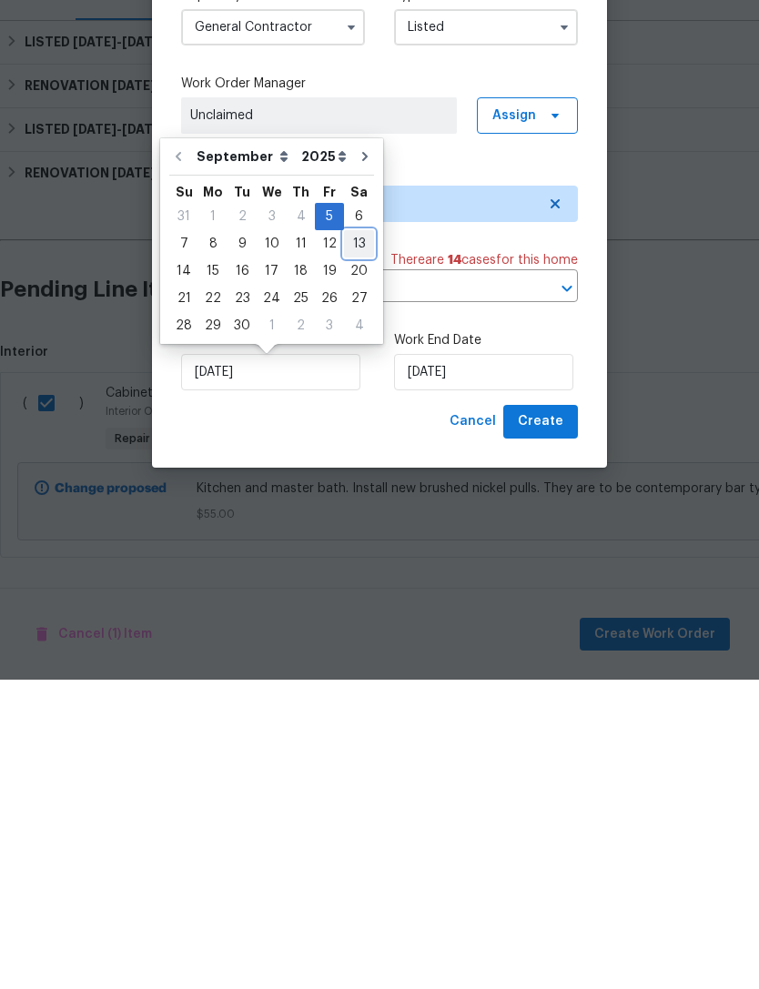
click at [350, 541] on div "13" at bounding box center [359, 553] width 30 height 25
type input "[DATE]"
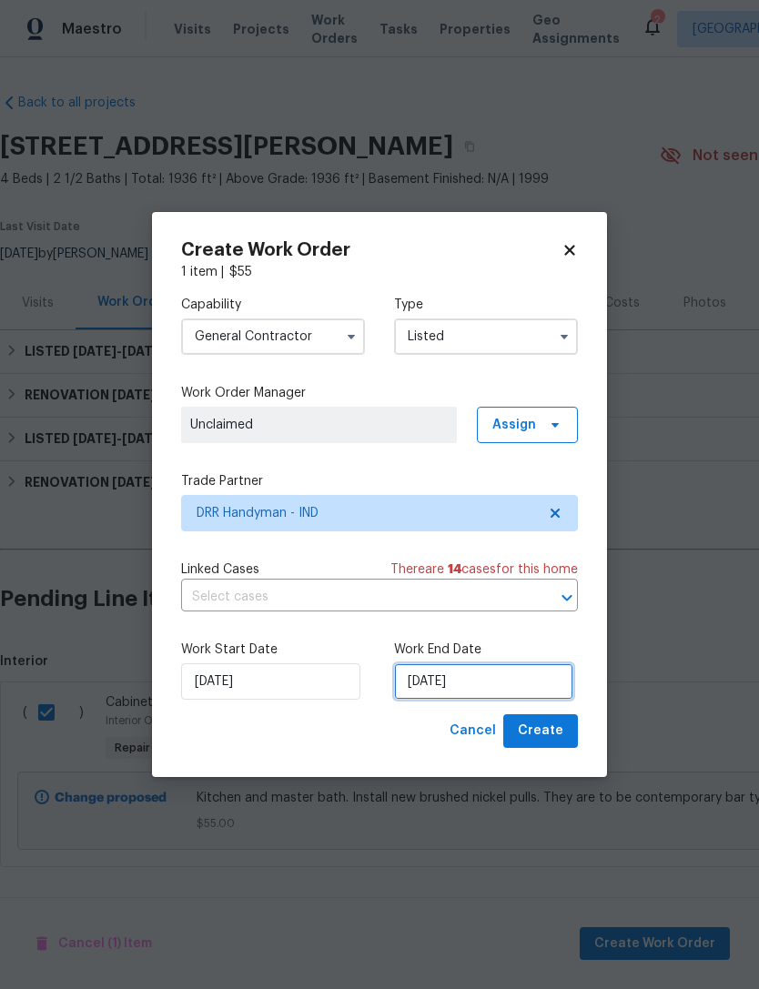
click at [475, 688] on input "[DATE]" at bounding box center [483, 682] width 179 height 36
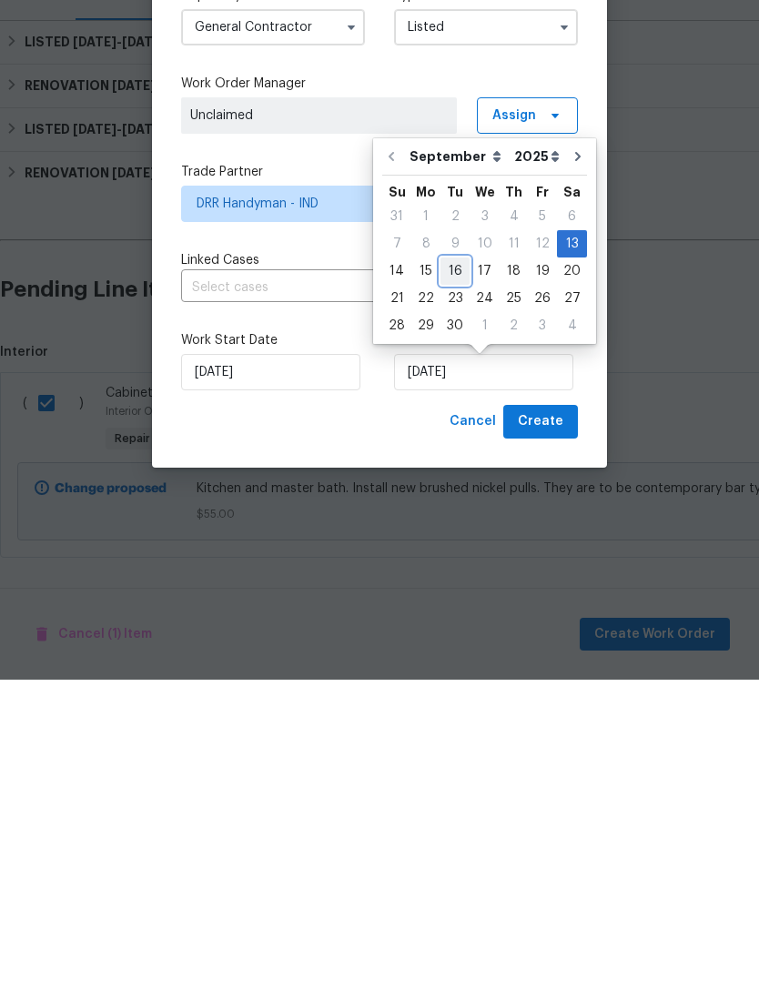
click at [446, 568] on div "16" at bounding box center [455, 580] width 29 height 25
type input "[DATE]"
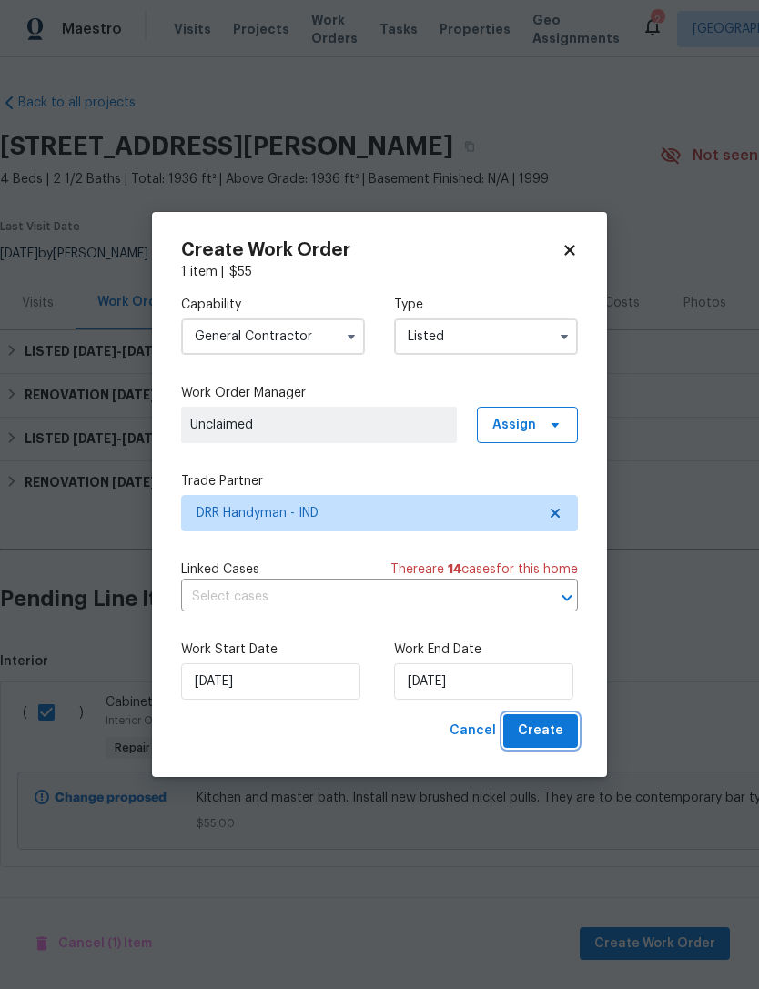
click at [568, 732] on button "Create" at bounding box center [540, 731] width 75 height 34
checkbox input "false"
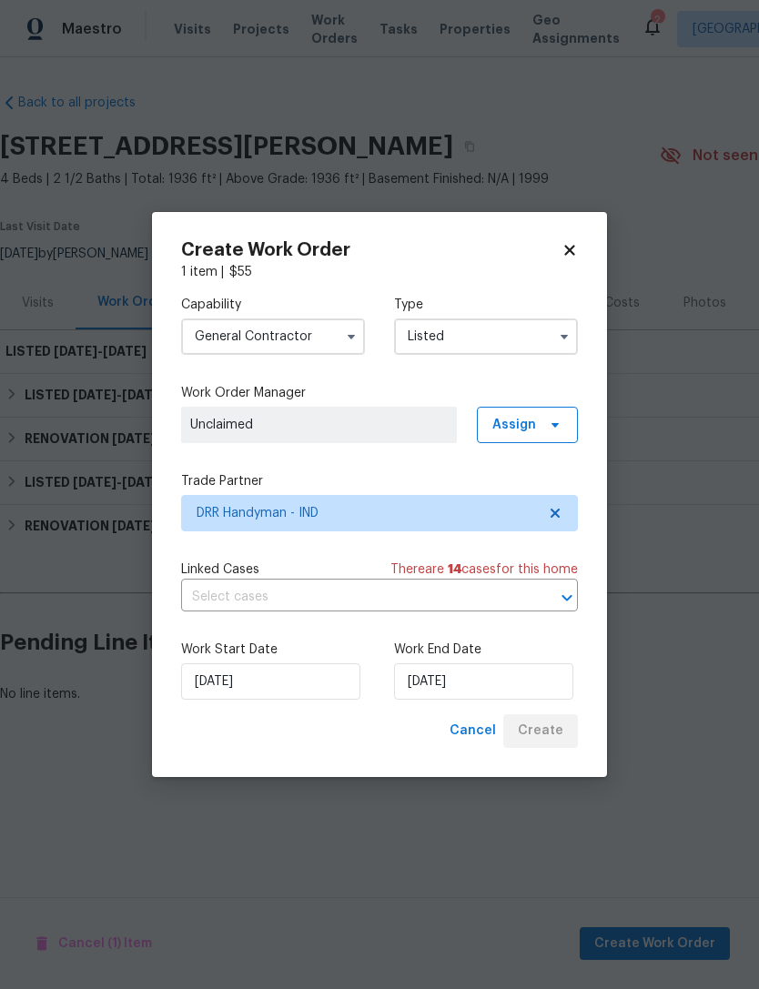
scroll to position [0, 0]
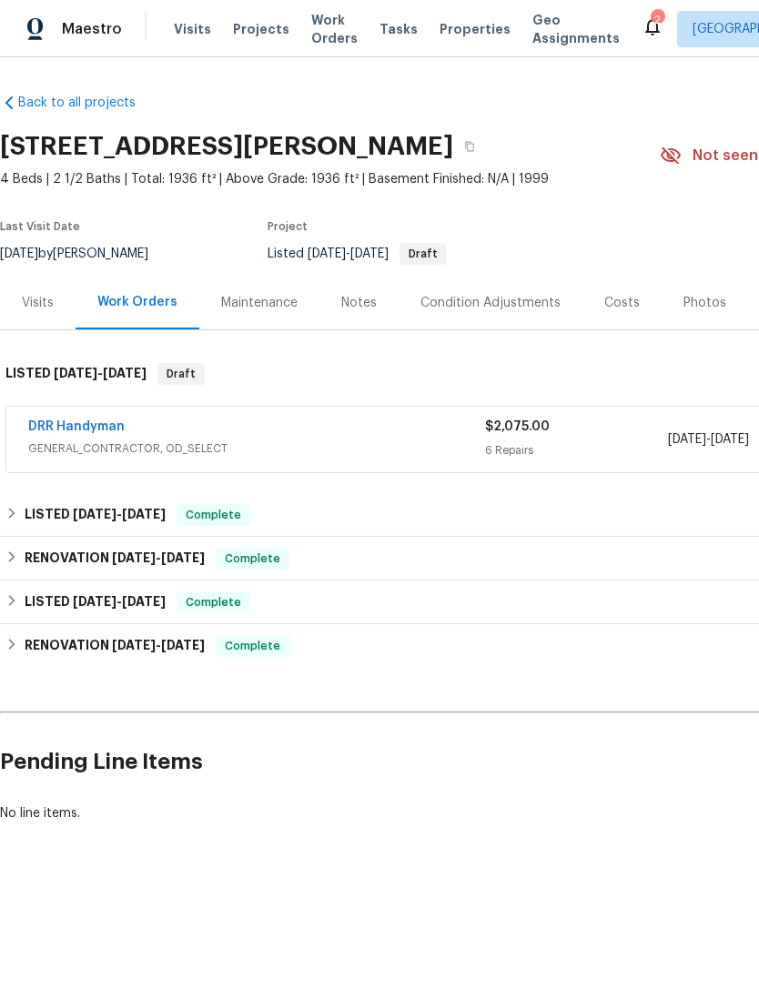
click at [70, 431] on link "DRR Handyman" at bounding box center [76, 426] width 96 height 13
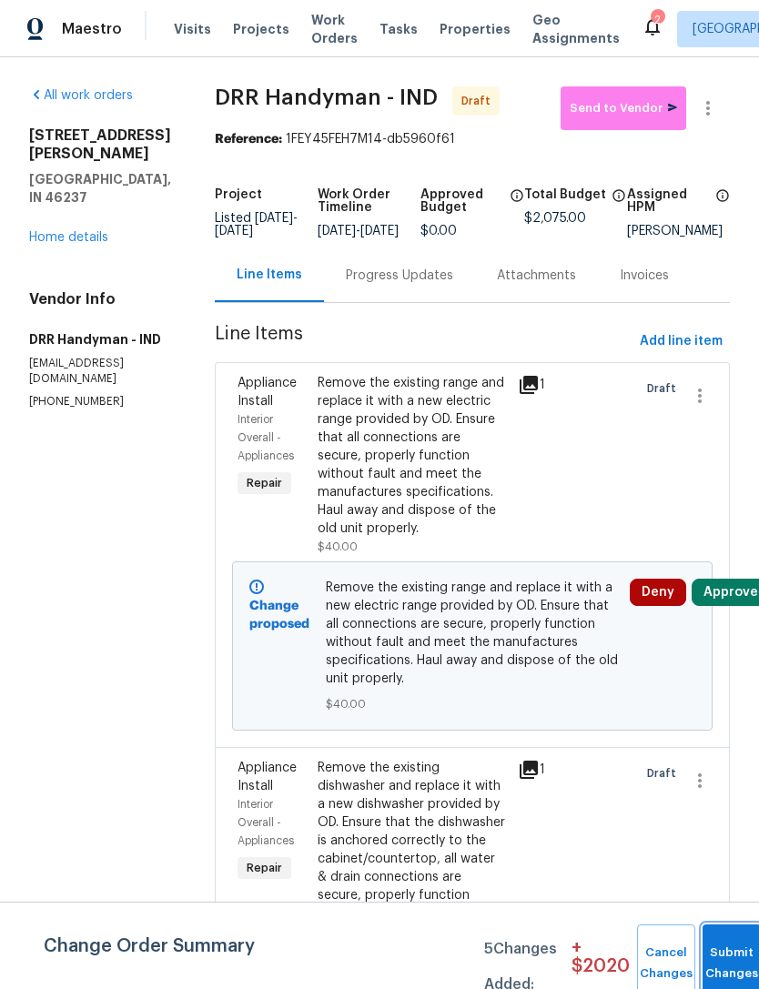
click at [721, 951] on button "Submit Changes" at bounding box center [732, 964] width 58 height 78
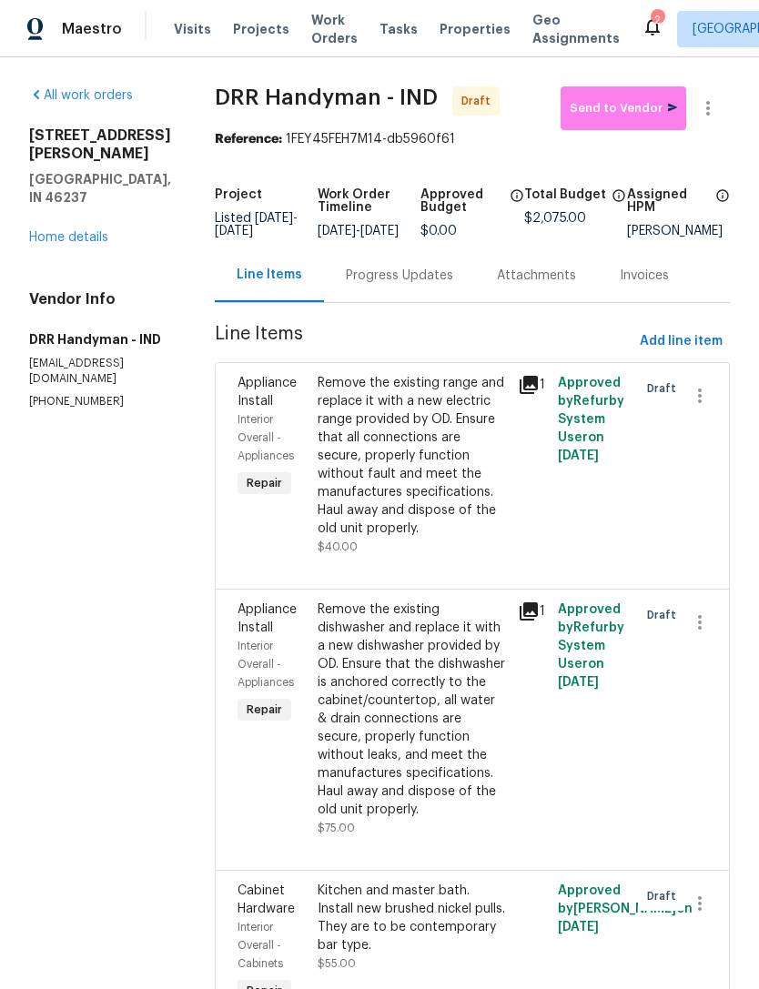
click at [348, 285] on div "Progress Updates" at bounding box center [399, 276] width 107 height 18
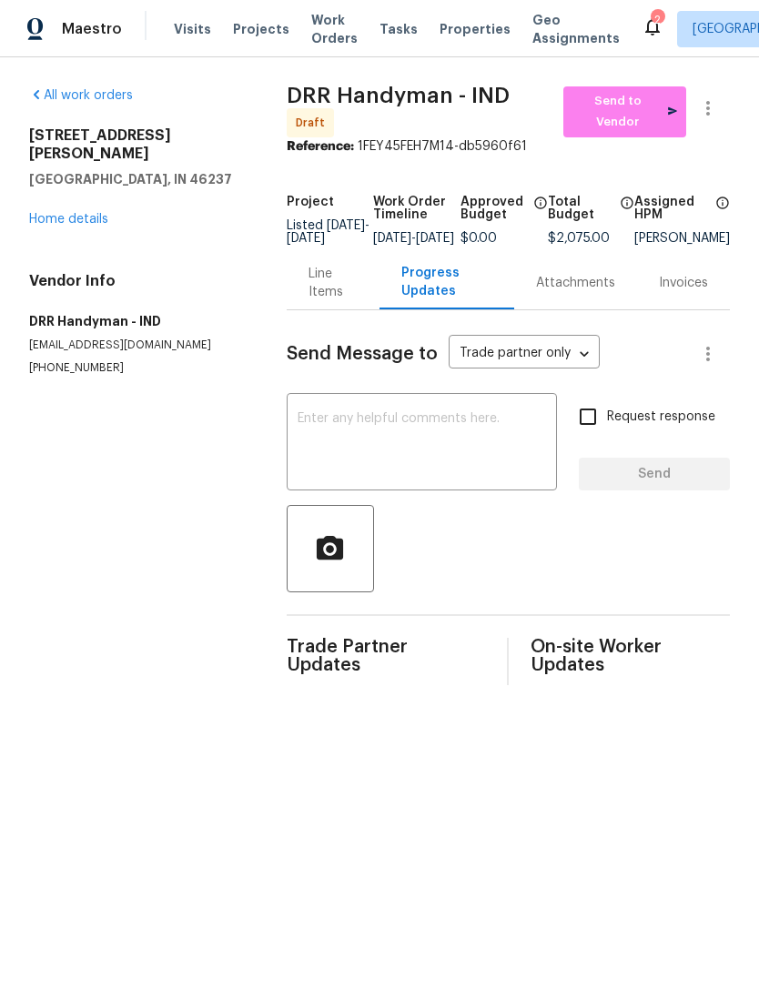
click at [307, 410] on div "x ​" at bounding box center [422, 444] width 270 height 93
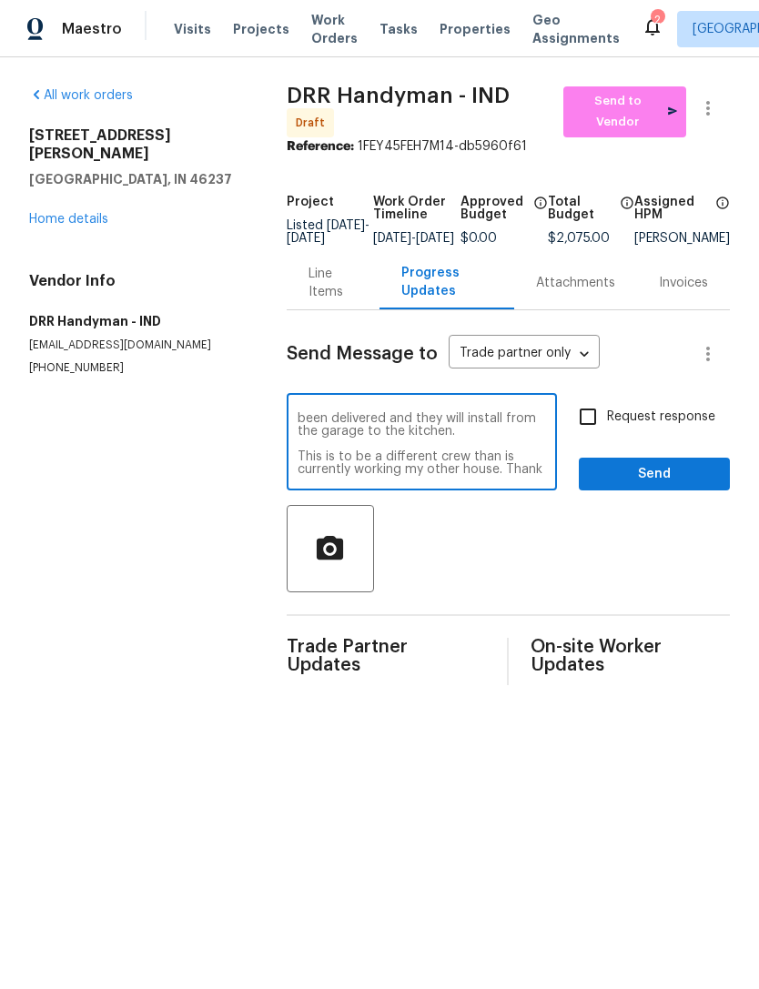
scroll to position [89, 0]
type textarea "Appliances need to be put in the garage immediately, as when Lowe’s drops new o…"
click at [669, 482] on span "Send" at bounding box center [654, 474] width 122 height 23
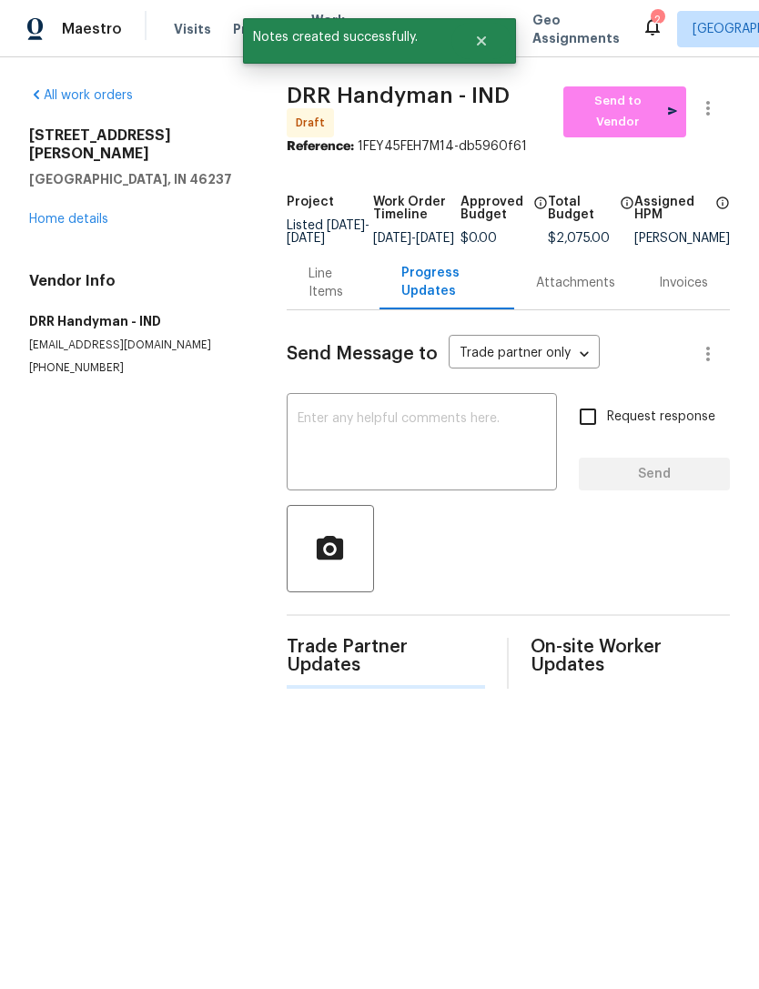
scroll to position [0, 0]
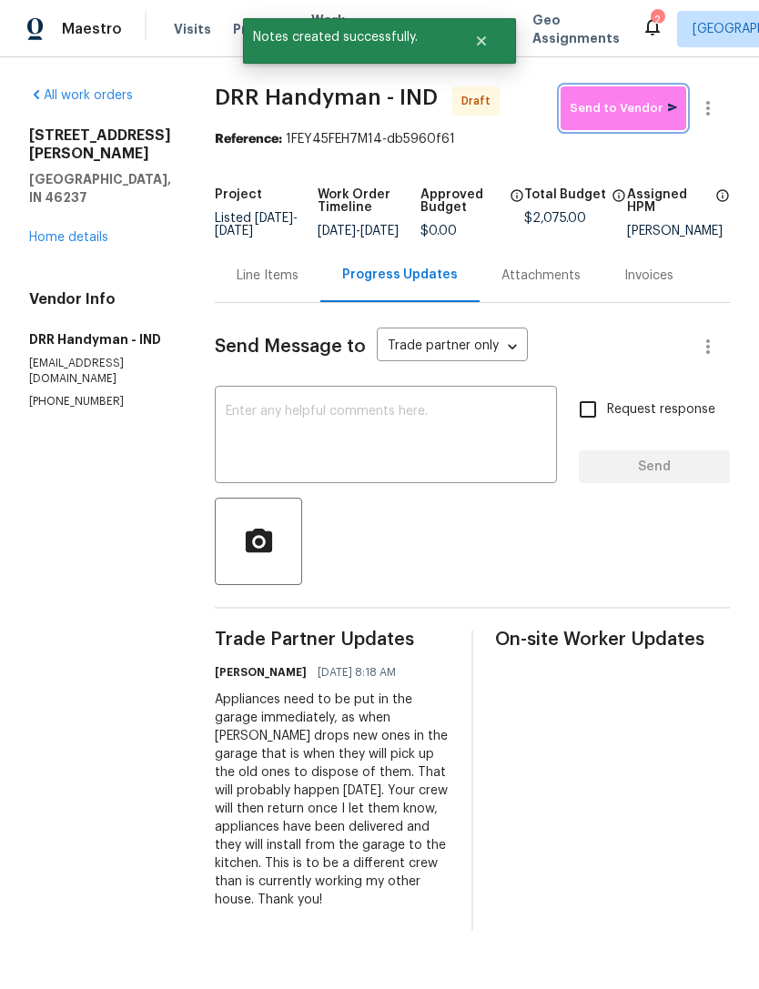
click at [654, 106] on span "Send to Vendor" at bounding box center [623, 108] width 107 height 21
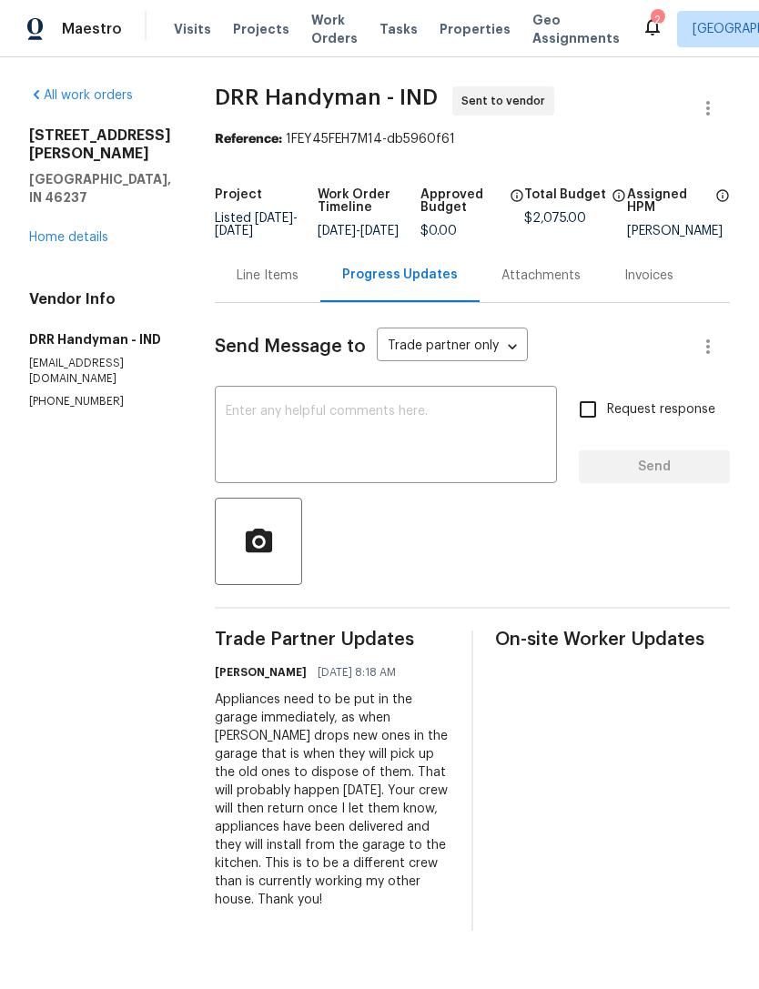
click at [75, 243] on link "Home details" at bounding box center [68, 237] width 79 height 13
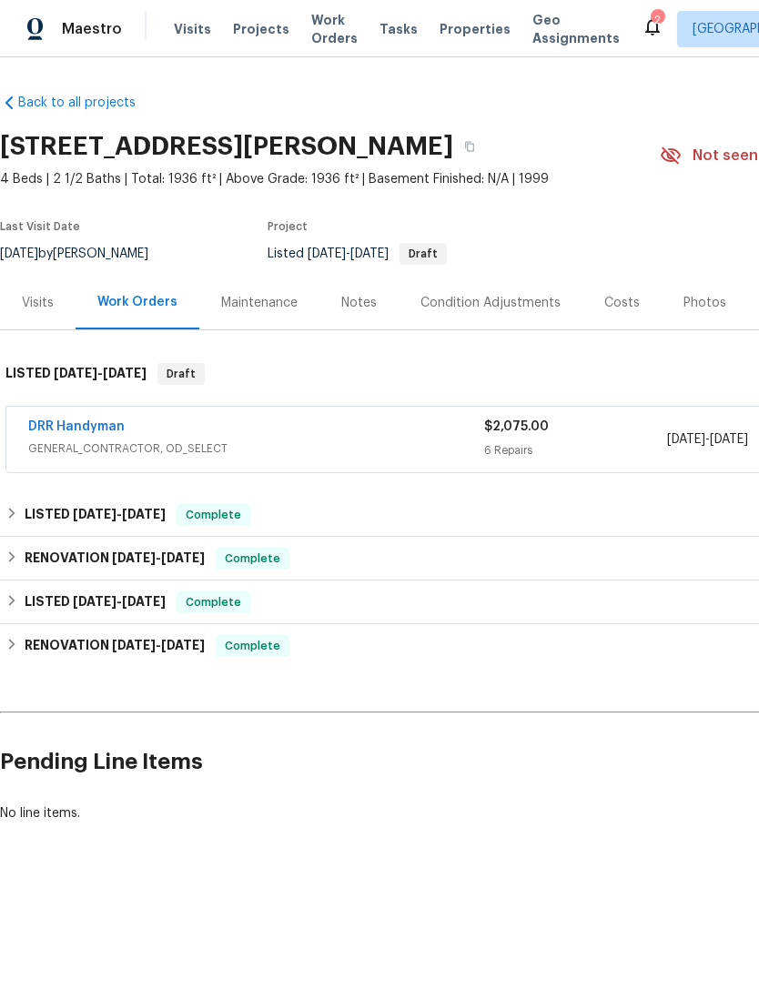
click at [68, 431] on link "DRR Handyman" at bounding box center [76, 426] width 96 height 13
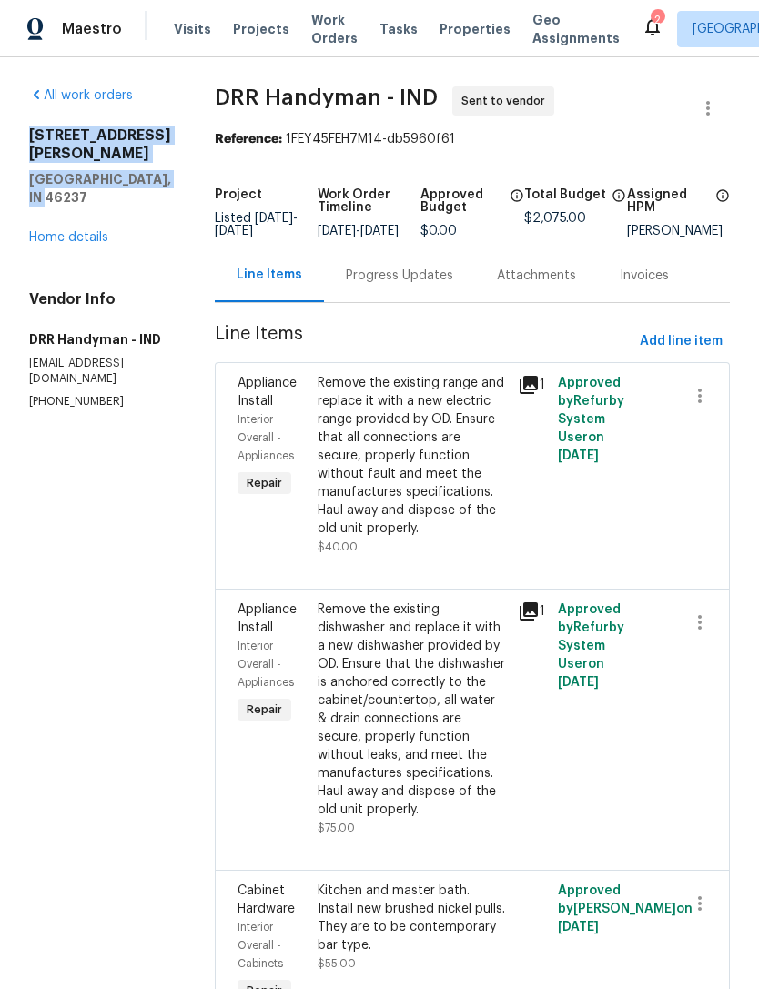
click at [352, 285] on div "Progress Updates" at bounding box center [399, 276] width 107 height 18
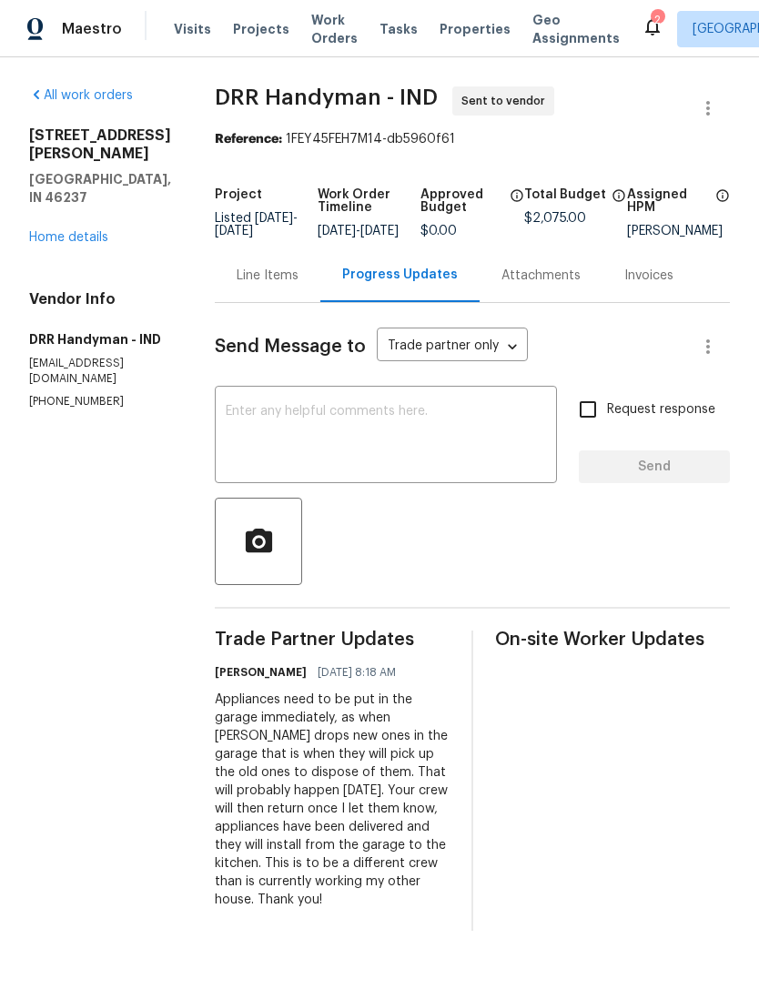
click at [226, 426] on textarea at bounding box center [386, 437] width 320 height 64
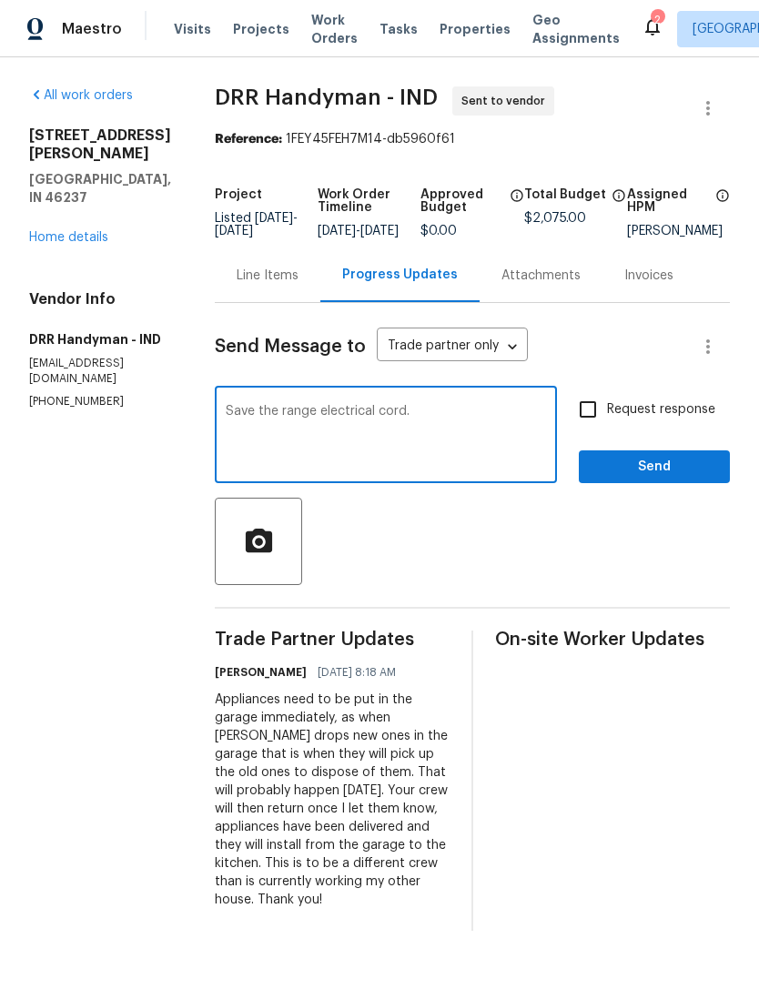
type textarea "Save the range electrical cord."
click at [660, 479] on span "Send" at bounding box center [654, 467] width 122 height 23
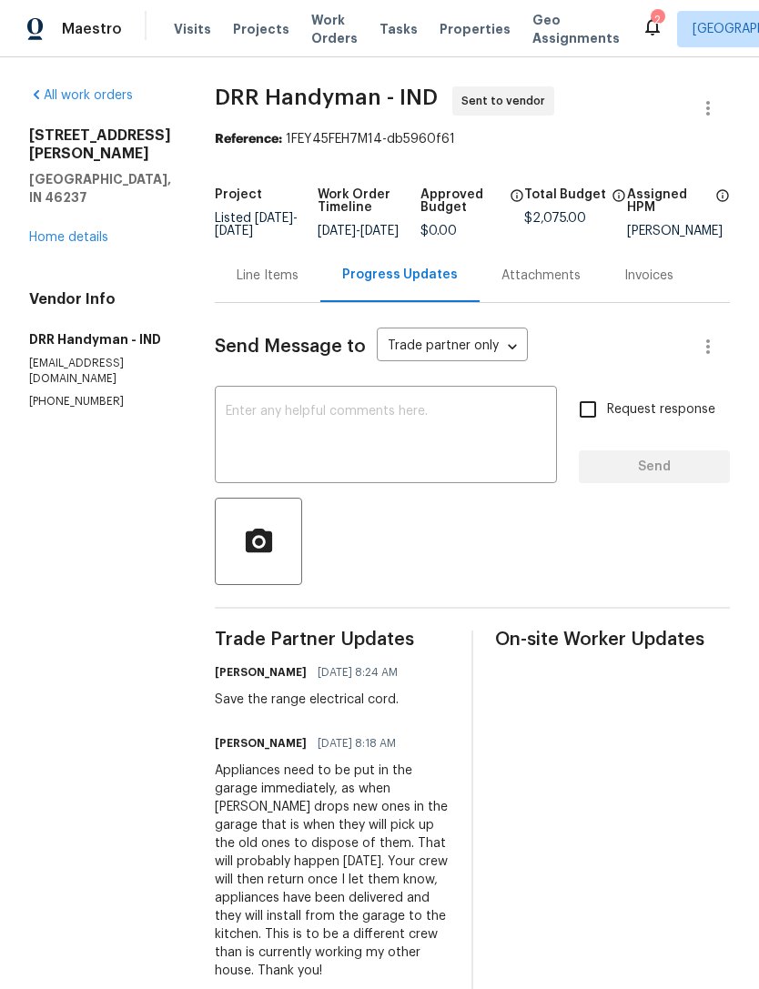
click at [182, 31] on span "Visits" at bounding box center [192, 29] width 37 height 18
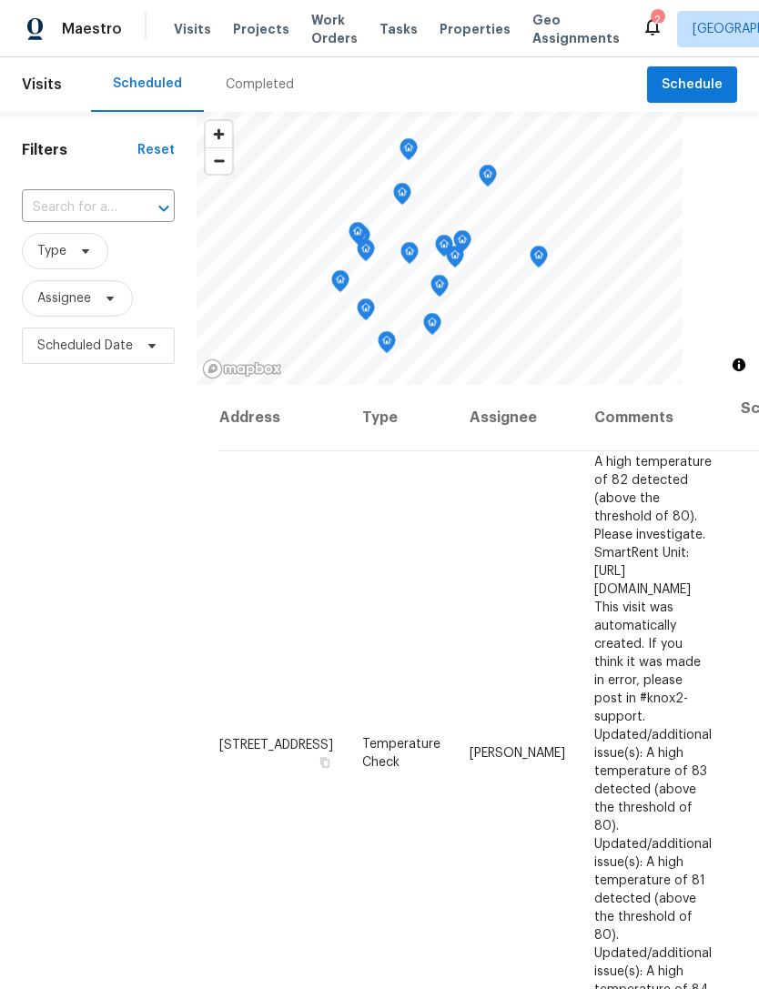
click at [50, 198] on input "text" at bounding box center [73, 208] width 102 height 28
type input "5210"
click at [58, 263] on li "5210 Sandy Forge Dr, Indianapolis, IN 46221" at bounding box center [97, 259] width 152 height 49
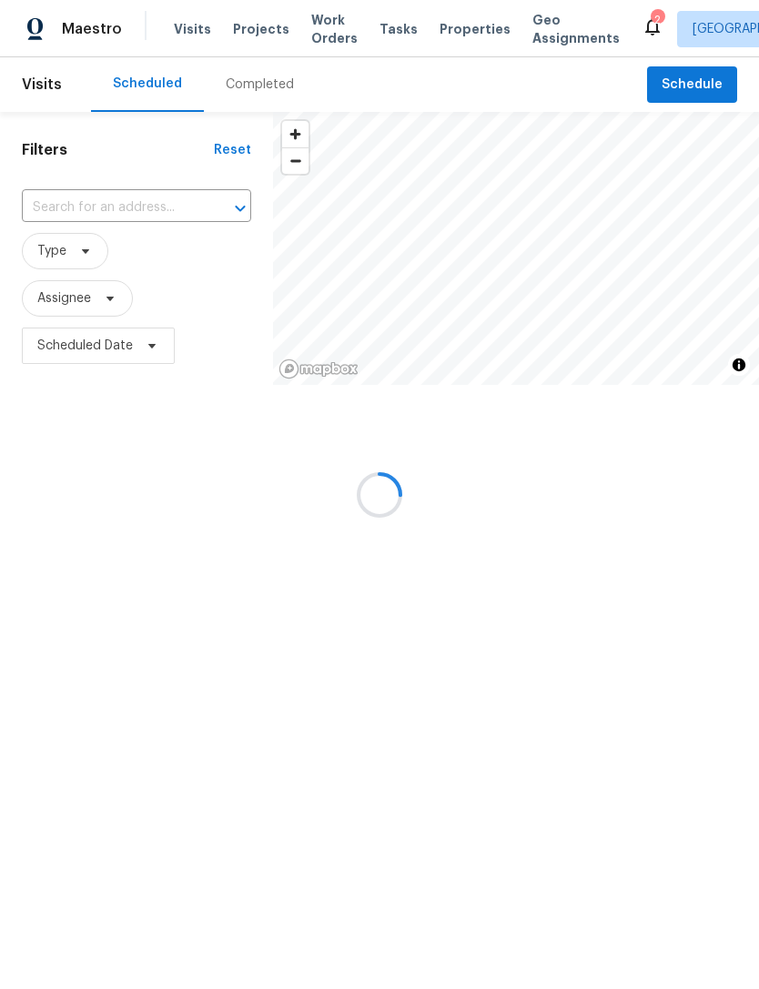
type input "5210 Sandy Forge Dr, Indianapolis, IN 46221"
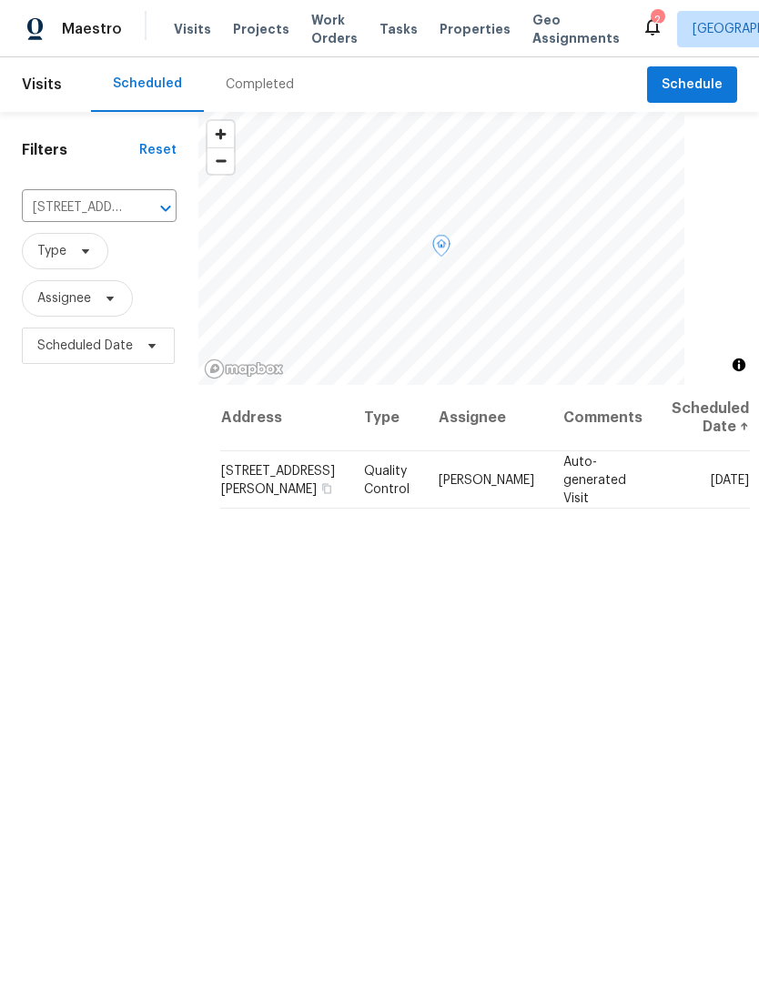
click at [0, 0] on span at bounding box center [0, 0] width 0 height 0
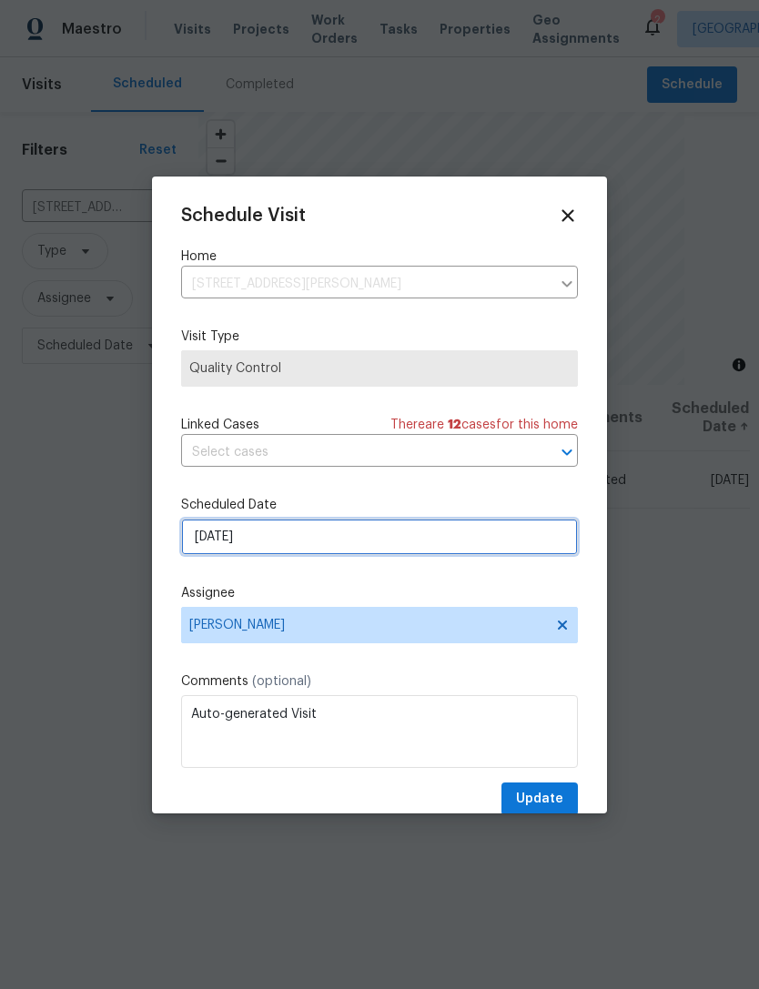
click at [196, 541] on input "[DATE]" at bounding box center [379, 537] width 397 height 36
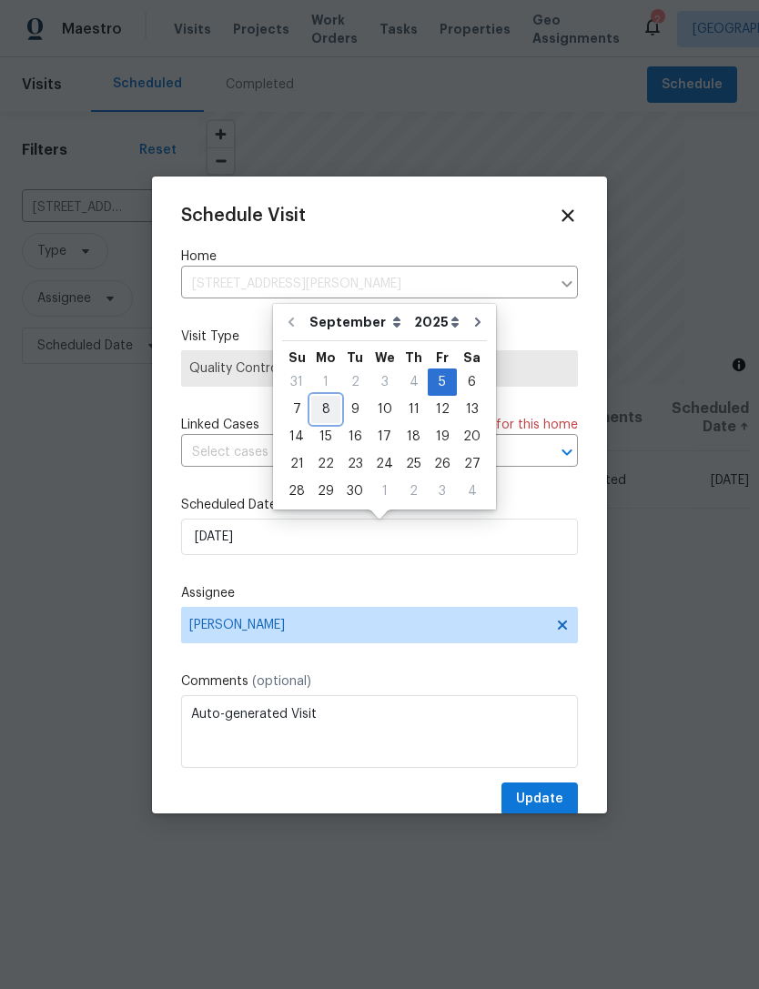
click at [320, 409] on div "8" at bounding box center [325, 409] width 29 height 25
type input "9/8/2025"
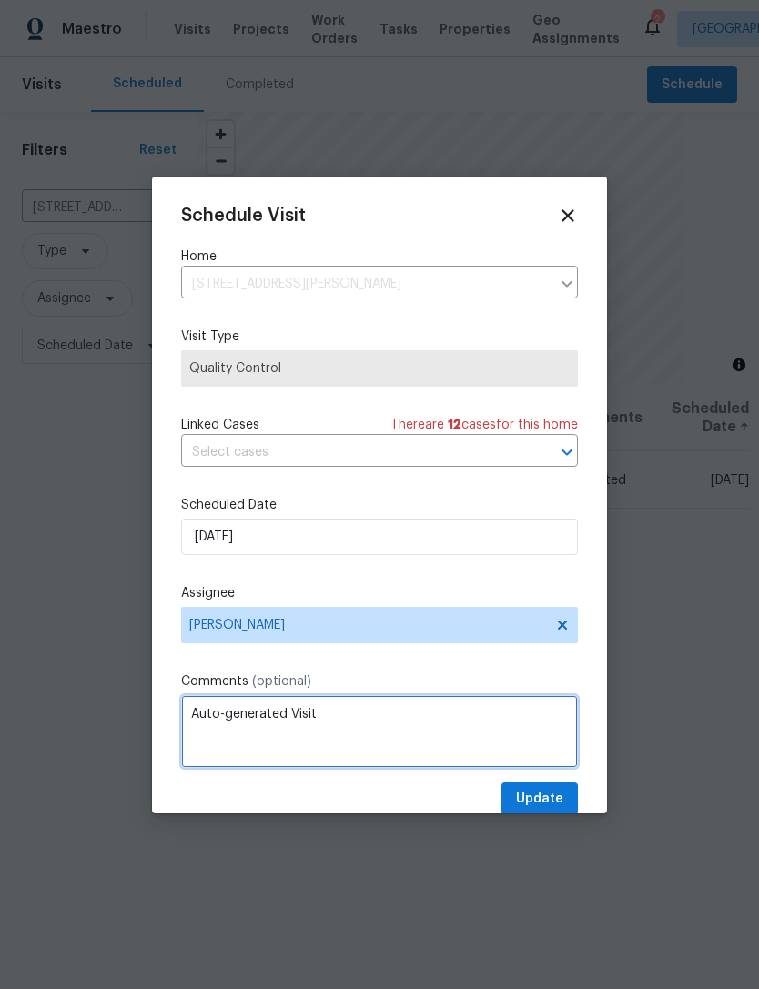
click at [303, 724] on textarea "Auto-generated Visit" at bounding box center [379, 731] width 397 height 73
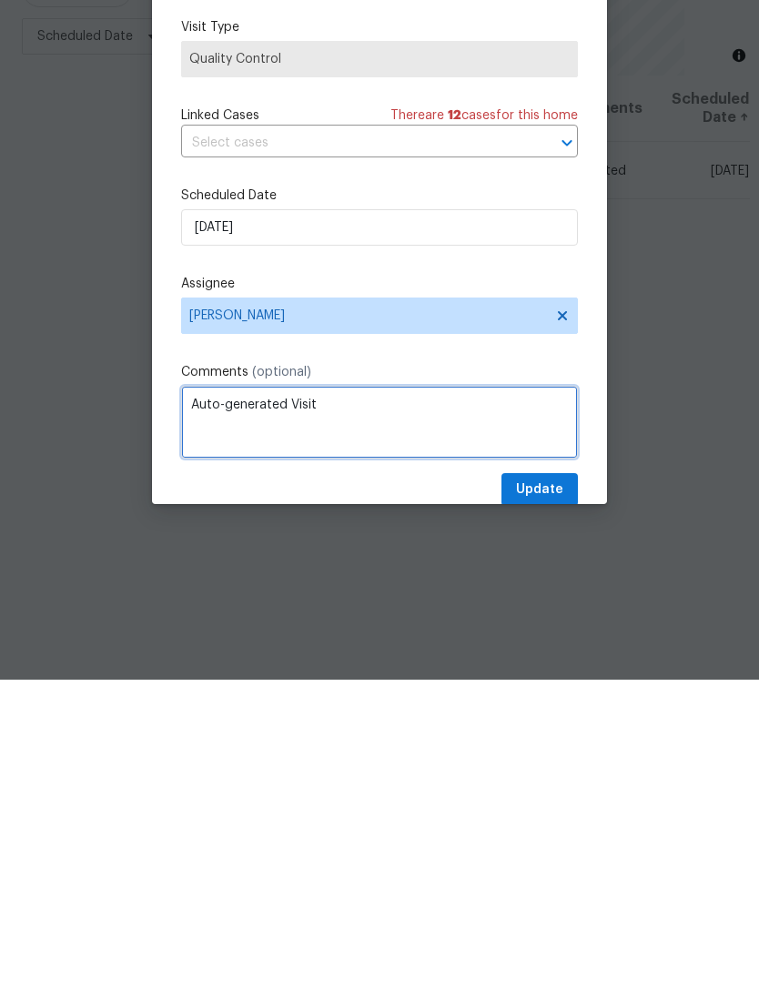
click at [300, 695] on textarea "Auto-generated Visit" at bounding box center [379, 731] width 397 height 73
click at [299, 695] on textarea "Auto-generated Visit" at bounding box center [379, 731] width 397 height 73
type textarea "Listing pics"
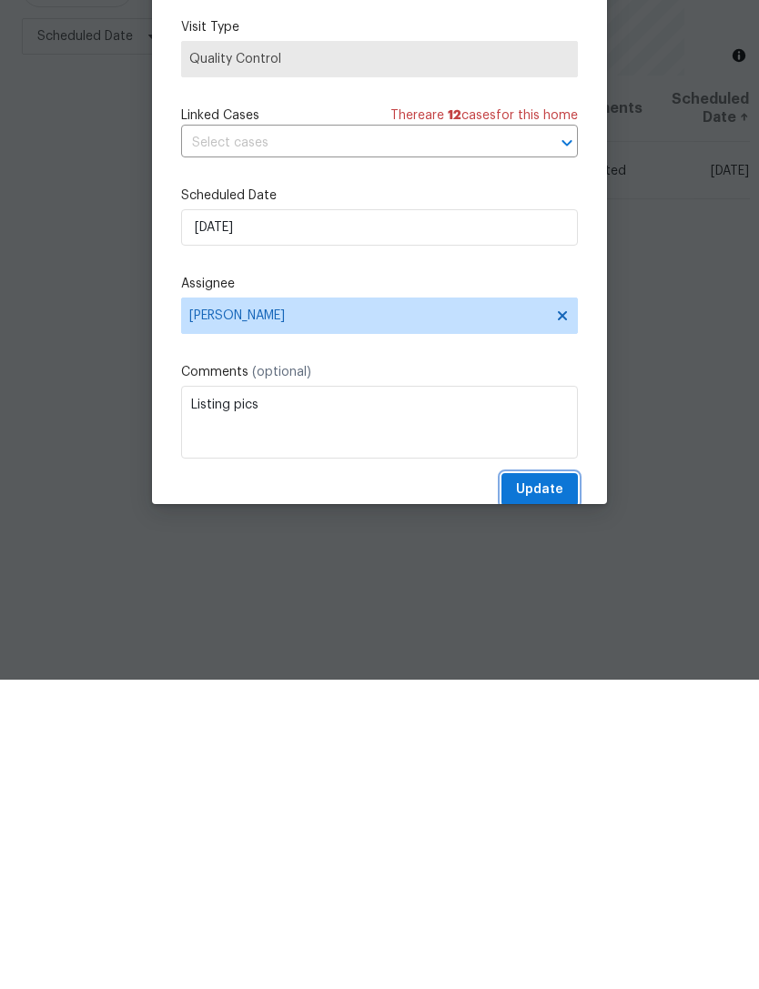
click at [553, 788] on span "Update" at bounding box center [539, 799] width 47 height 23
